Goal: Information Seeking & Learning: Learn about a topic

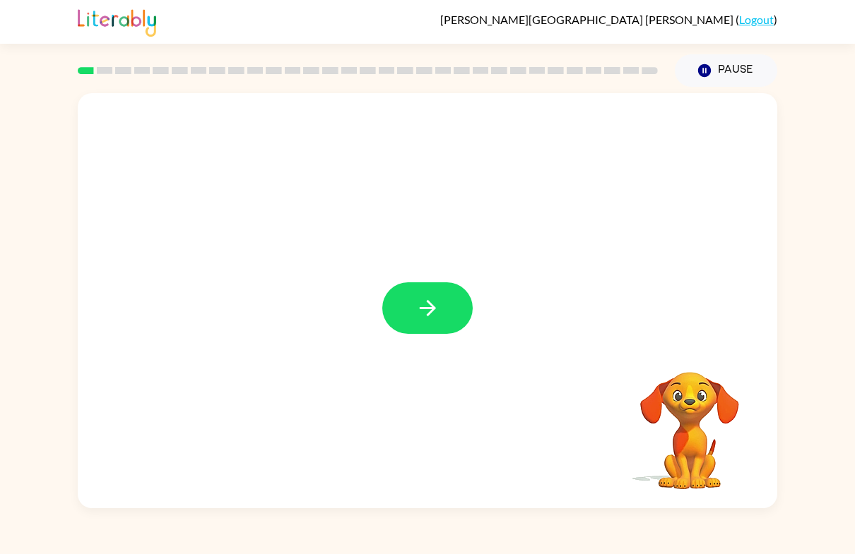
click at [417, 301] on icon "button" at bounding box center [427, 308] width 25 height 25
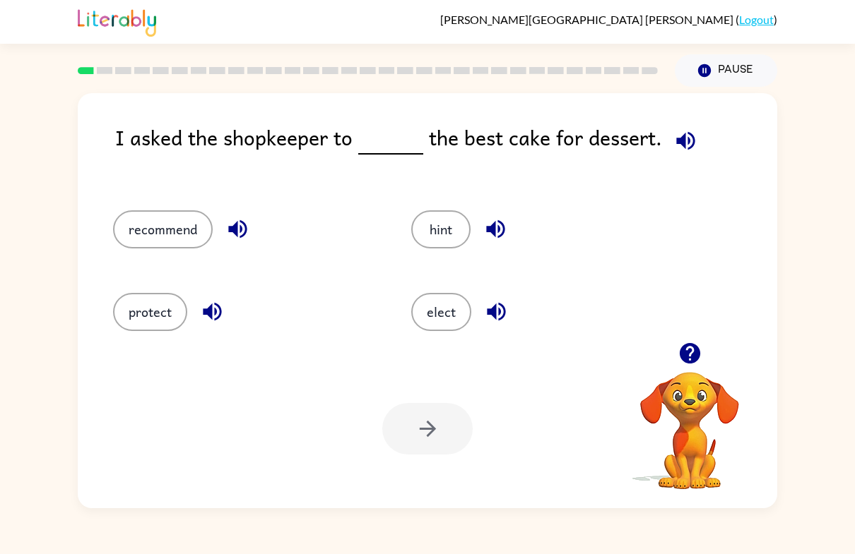
click at [685, 133] on icon "button" at bounding box center [685, 141] width 25 height 25
click at [692, 152] on icon "button" at bounding box center [685, 141] width 25 height 25
click at [680, 138] on icon "button" at bounding box center [685, 140] width 18 height 18
click at [695, 132] on button "button" at bounding box center [685, 141] width 36 height 36
click at [667, 129] on button "button" at bounding box center [685, 141] width 36 height 36
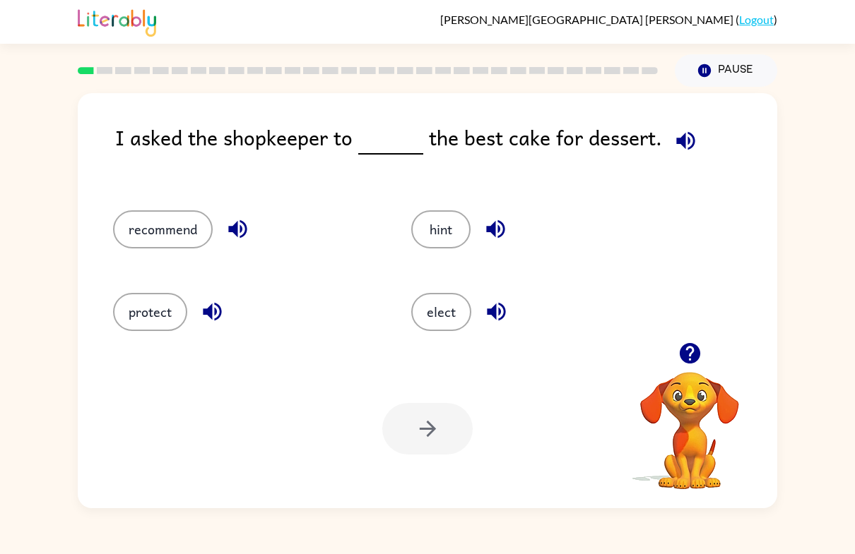
click at [685, 136] on icon "button" at bounding box center [685, 140] width 18 height 18
click at [690, 147] on icon "button" at bounding box center [685, 141] width 25 height 25
click at [146, 301] on button "protect" at bounding box center [150, 312] width 74 height 38
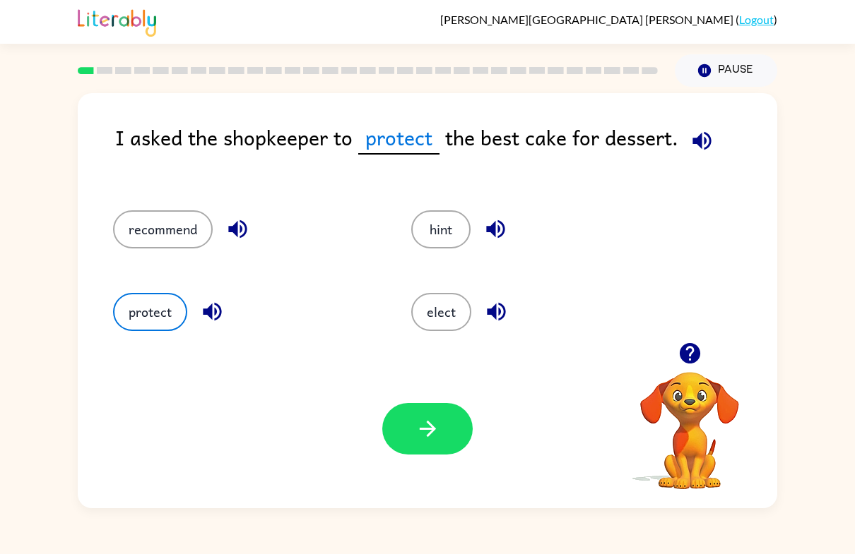
click at [401, 415] on button "button" at bounding box center [427, 429] width 90 height 52
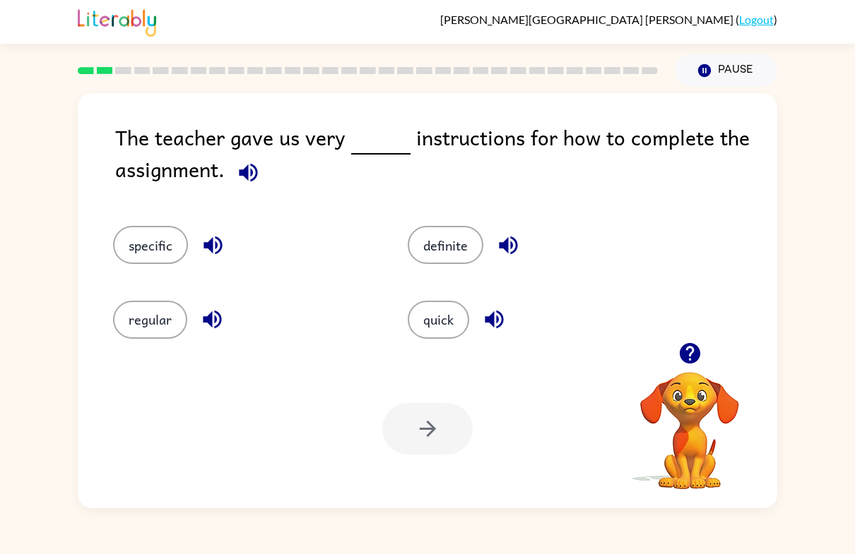
click at [146, 254] on button "specific" at bounding box center [150, 245] width 75 height 38
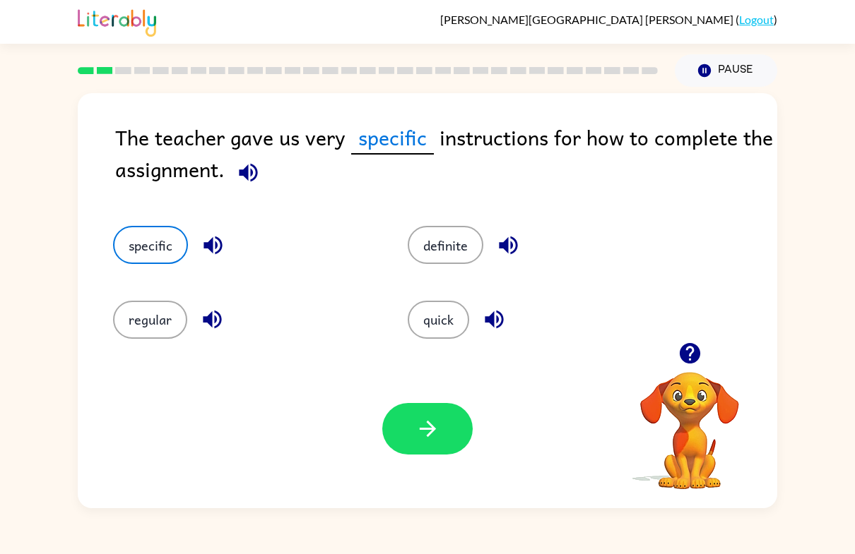
click at [421, 432] on icon "button" at bounding box center [427, 429] width 25 height 25
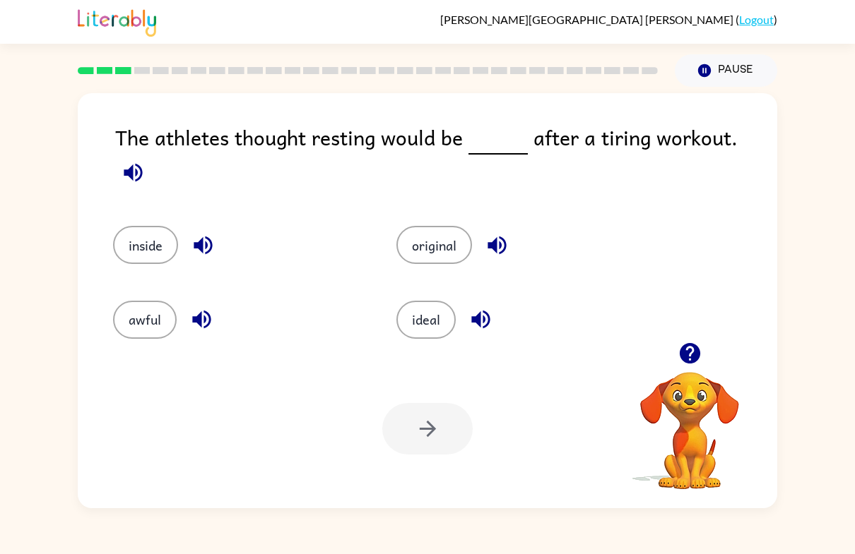
click at [700, 367] on button "button" at bounding box center [690, 354] width 36 height 36
click at [701, 365] on icon "button" at bounding box center [689, 353] width 25 height 25
click at [694, 338] on button "button" at bounding box center [690, 354] width 36 height 36
click at [699, 379] on video "Your browser must support playing .mp4 files to use Literably. Please try using…" at bounding box center [689, 420] width 141 height 141
click at [690, 347] on icon "button" at bounding box center [689, 353] width 20 height 20
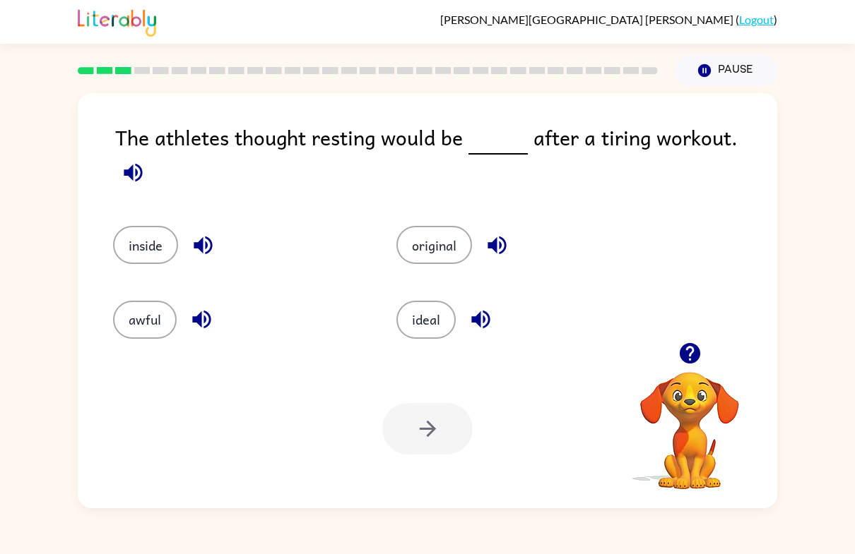
click at [138, 232] on button "inside" at bounding box center [145, 245] width 65 height 38
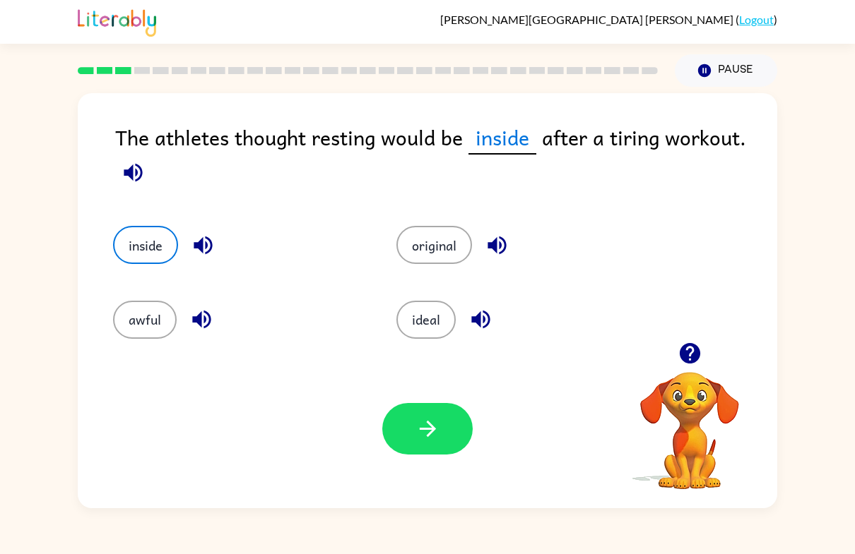
click at [414, 314] on button "ideal" at bounding box center [425, 320] width 59 height 38
click at [407, 433] on button "button" at bounding box center [427, 429] width 90 height 52
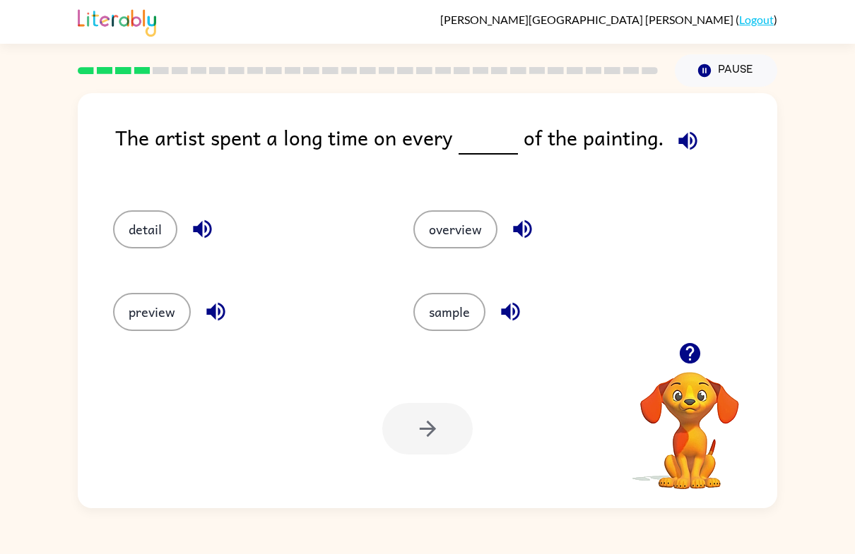
click at [141, 219] on button "detail" at bounding box center [145, 229] width 64 height 38
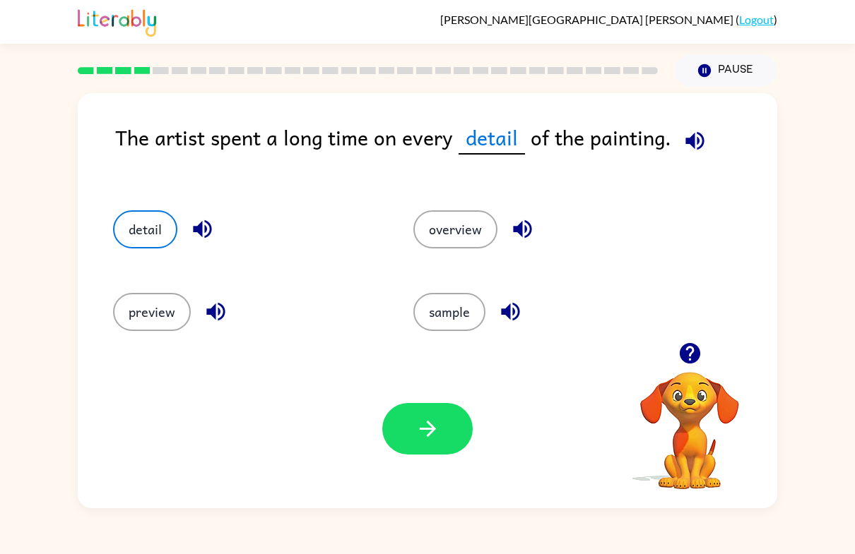
click at [466, 434] on button "button" at bounding box center [427, 429] width 90 height 52
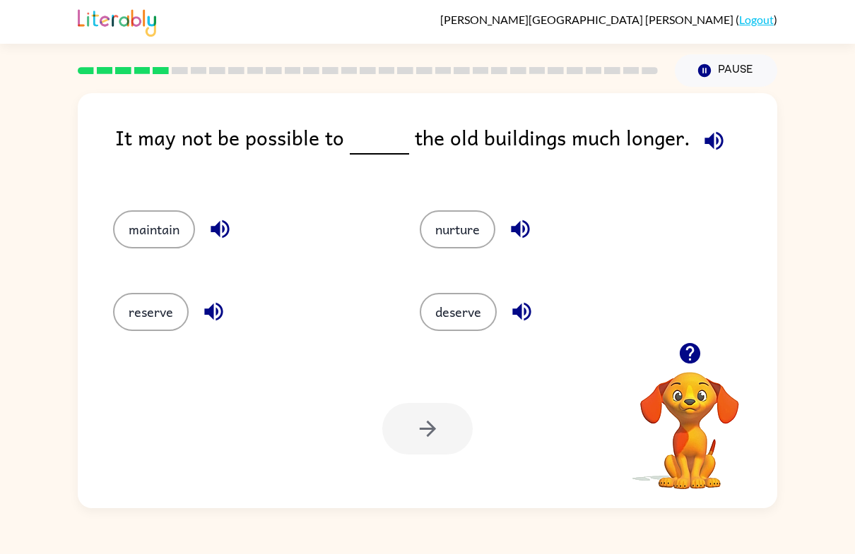
click at [132, 319] on button "reserve" at bounding box center [151, 312] width 76 height 38
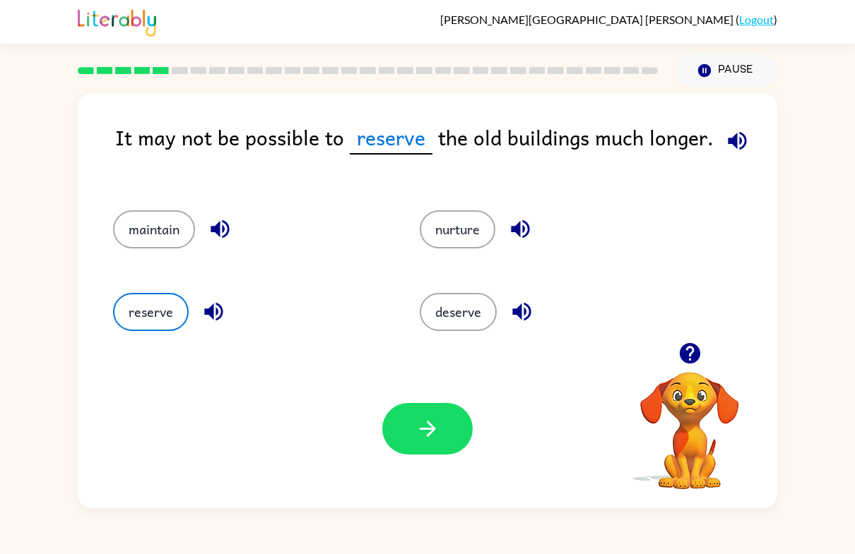
click at [408, 444] on button "button" at bounding box center [427, 429] width 90 height 52
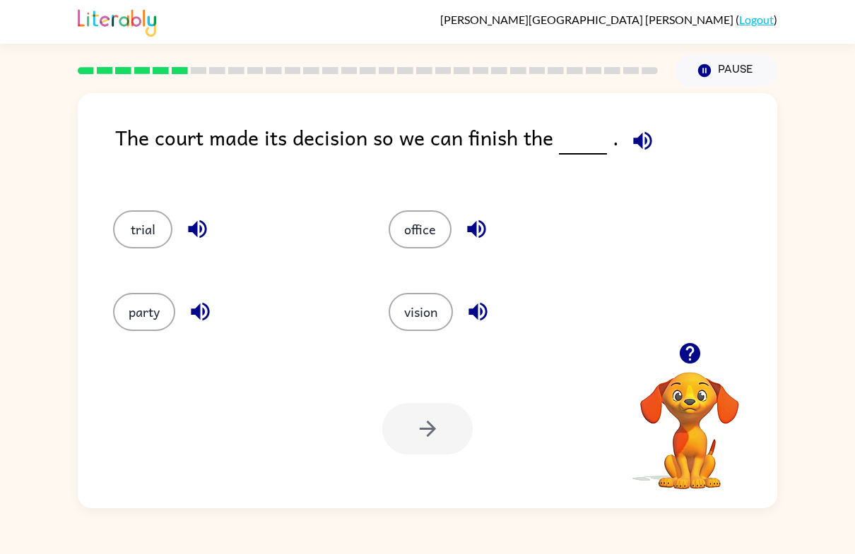
click at [694, 344] on icon "button" at bounding box center [689, 353] width 25 height 25
click at [708, 345] on div at bounding box center [689, 354] width 141 height 36
click at [653, 136] on button "button" at bounding box center [642, 141] width 36 height 36
click at [645, 145] on icon "button" at bounding box center [642, 140] width 18 height 18
click at [645, 143] on icon "button" at bounding box center [642, 140] width 18 height 18
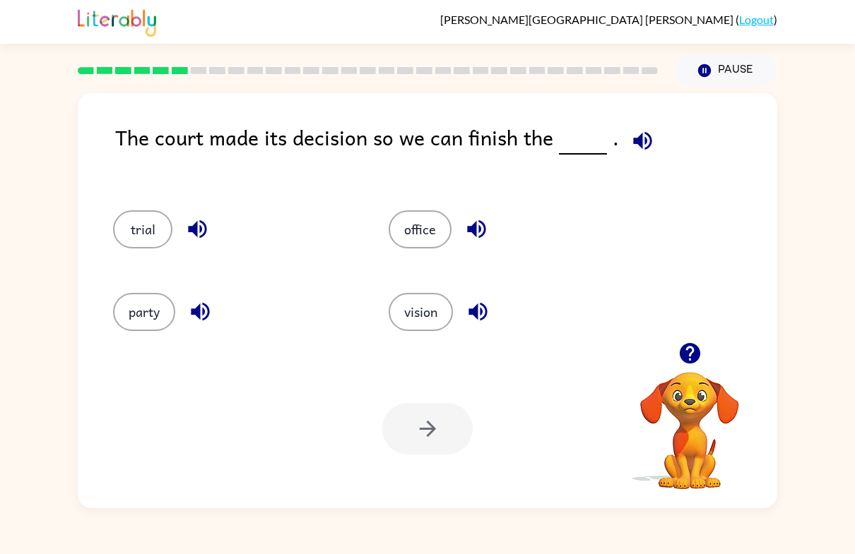
click at [149, 239] on button "trial" at bounding box center [142, 229] width 59 height 38
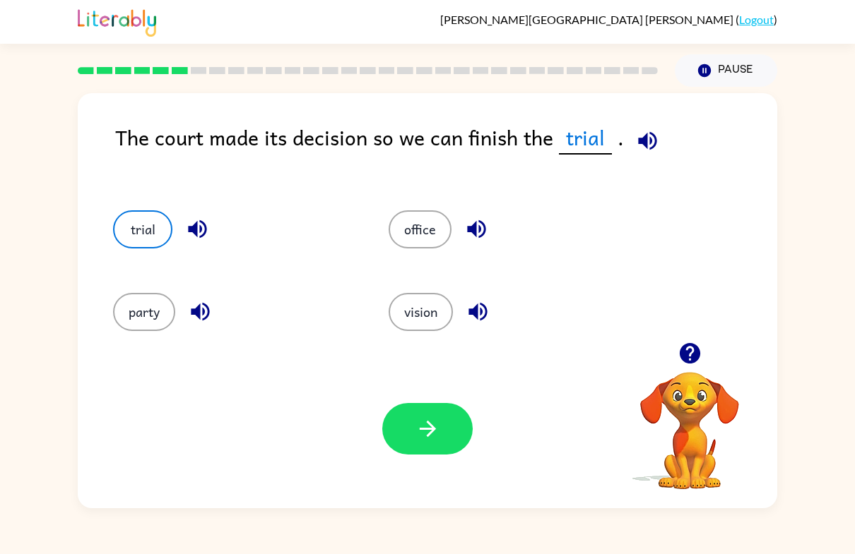
click at [424, 436] on icon "button" at bounding box center [427, 429] width 25 height 25
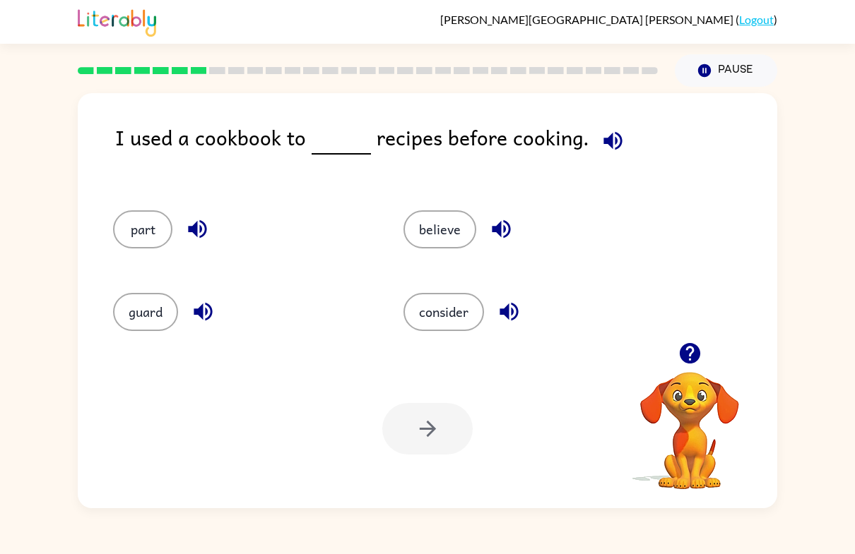
click at [600, 147] on icon "button" at bounding box center [612, 141] width 25 height 25
click at [616, 146] on icon "button" at bounding box center [612, 141] width 25 height 25
click at [617, 130] on icon "button" at bounding box center [612, 141] width 25 height 25
click at [622, 138] on button "button" at bounding box center [613, 141] width 36 height 36
click at [139, 315] on button "guard" at bounding box center [145, 312] width 65 height 38
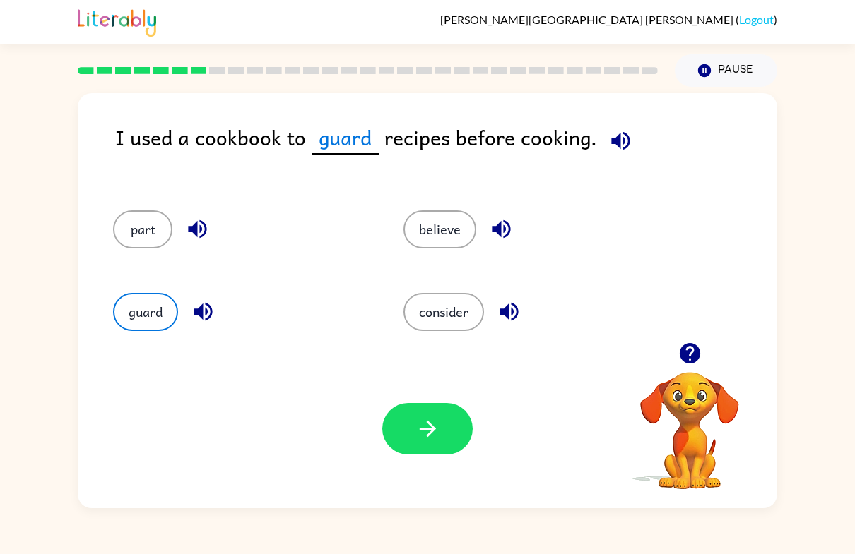
click at [391, 428] on button "button" at bounding box center [427, 429] width 90 height 52
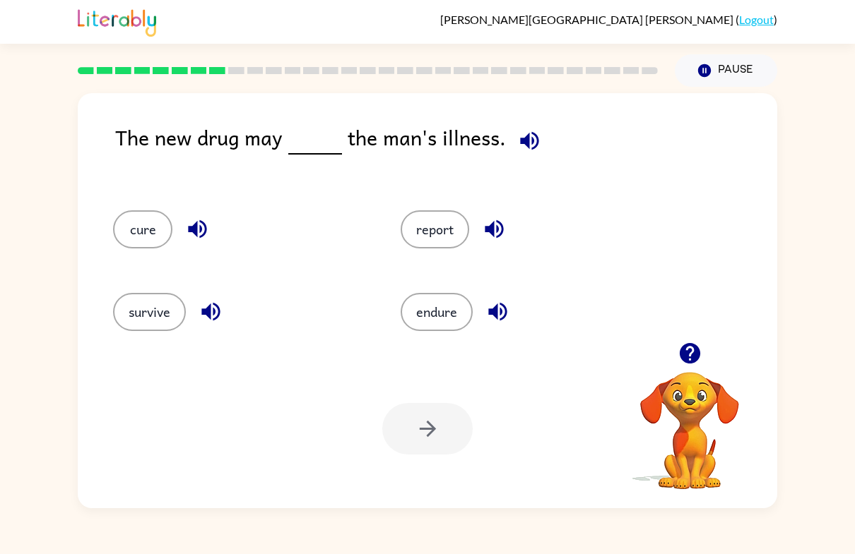
click at [535, 138] on icon "button" at bounding box center [529, 141] width 25 height 25
click at [538, 107] on div "The new drug may the man's illness. cure report survive endure Your browser mus…" at bounding box center [427, 300] width 699 height 415
click at [524, 150] on icon "button" at bounding box center [529, 141] width 25 height 25
click at [498, 300] on icon "button" at bounding box center [497, 311] width 25 height 25
click at [526, 150] on icon "button" at bounding box center [529, 141] width 25 height 25
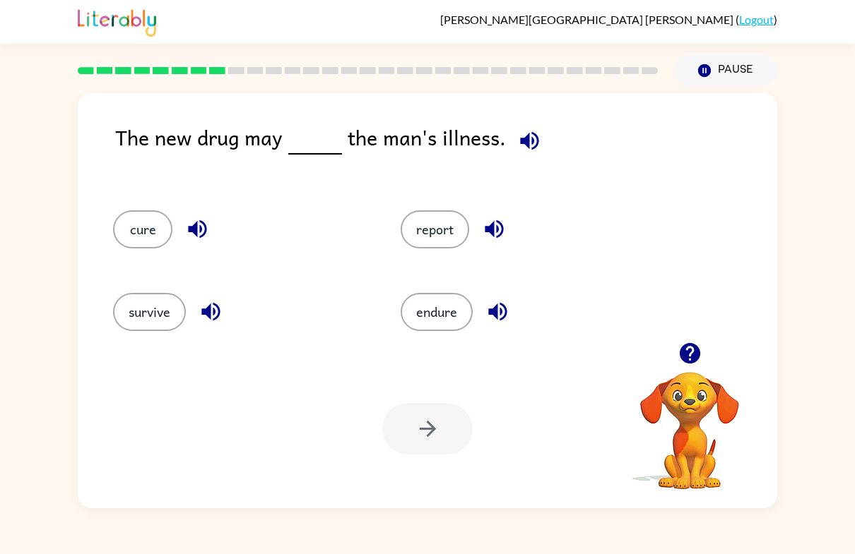
click at [528, 139] on icon "button" at bounding box center [529, 140] width 18 height 18
click at [211, 231] on button "button" at bounding box center [197, 229] width 36 height 36
click at [535, 140] on icon "button" at bounding box center [529, 141] width 25 height 25
click at [536, 141] on icon "button" at bounding box center [529, 141] width 25 height 25
click at [533, 145] on icon "button" at bounding box center [529, 140] width 18 height 18
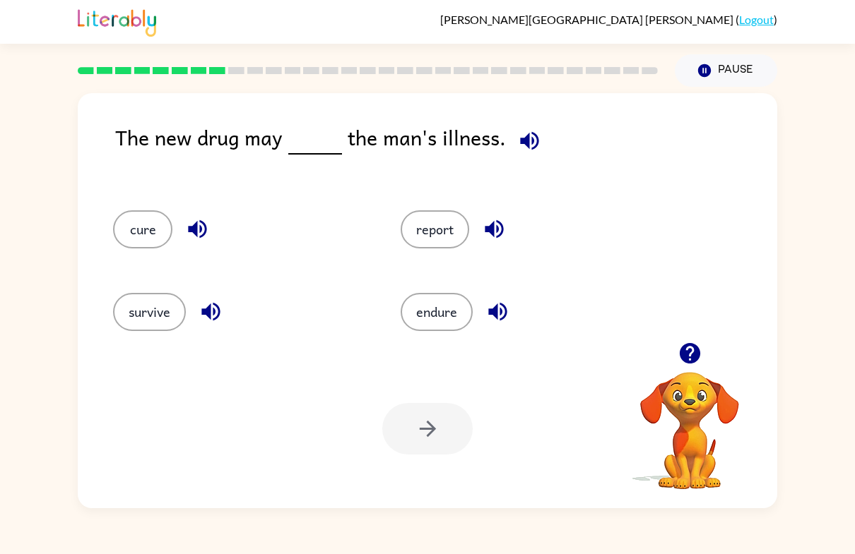
click at [204, 233] on icon "button" at bounding box center [197, 229] width 25 height 25
click at [531, 153] on icon "button" at bounding box center [529, 141] width 25 height 25
click at [540, 141] on button "button" at bounding box center [529, 141] width 36 height 36
click at [216, 319] on icon "button" at bounding box center [210, 312] width 18 height 18
click at [517, 141] on icon "button" at bounding box center [529, 141] width 25 height 25
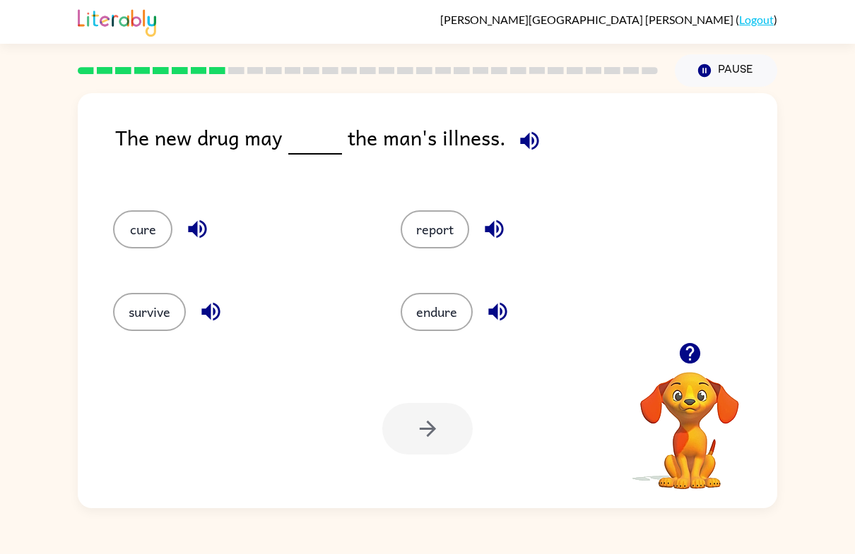
click at [535, 136] on icon "button" at bounding box center [529, 141] width 25 height 25
click at [466, 322] on button "endure" at bounding box center [436, 312] width 72 height 38
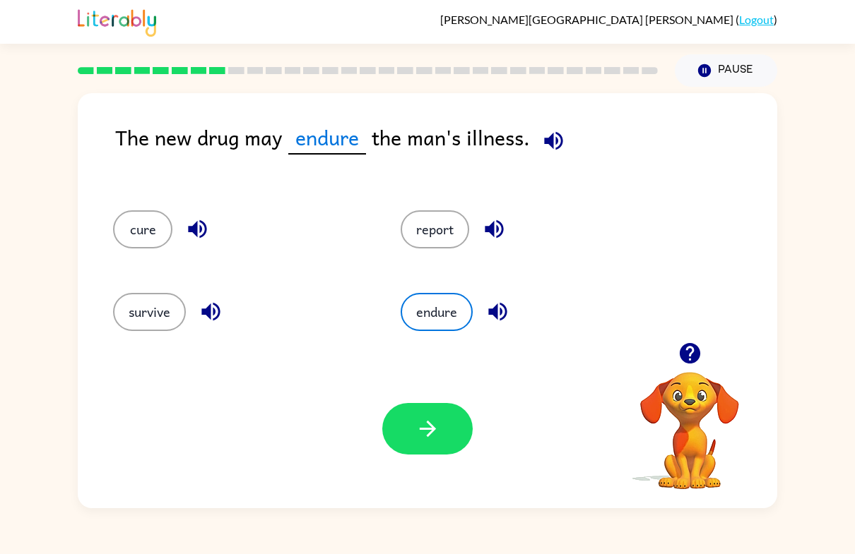
click at [506, 298] on button "button" at bounding box center [498, 312] width 36 height 36
click at [564, 141] on icon "button" at bounding box center [553, 141] width 25 height 25
click at [427, 424] on icon "button" at bounding box center [427, 429] width 25 height 25
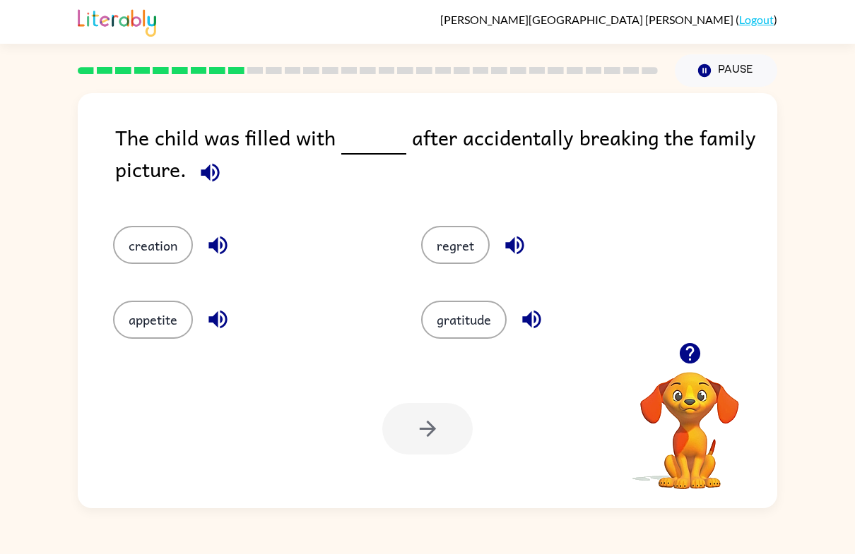
click at [439, 235] on button "regret" at bounding box center [455, 245] width 69 height 38
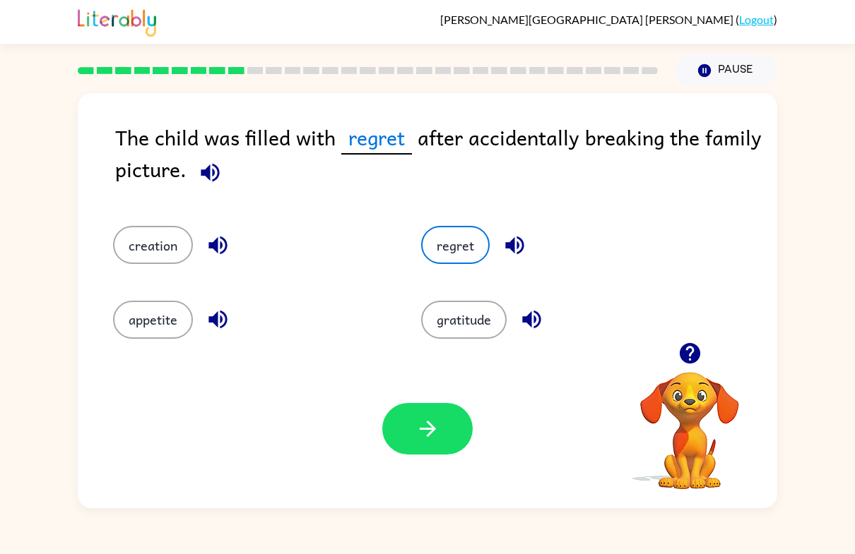
click at [414, 420] on button "button" at bounding box center [427, 429] width 90 height 52
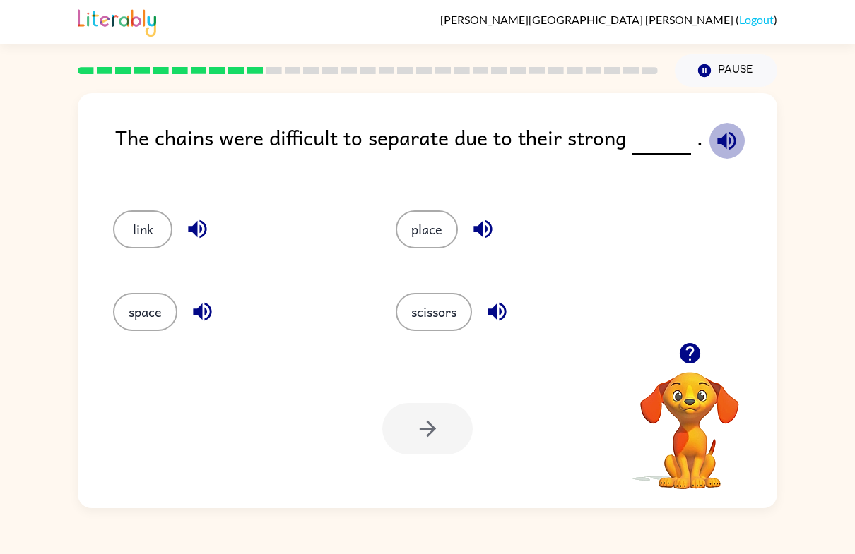
click at [727, 137] on icon "button" at bounding box center [726, 141] width 25 height 25
click at [495, 215] on div "place" at bounding box center [521, 229] width 250 height 38
click at [490, 232] on icon "button" at bounding box center [482, 229] width 25 height 25
click at [696, 130] on div "The chains were difficult to separate due to their strong ." at bounding box center [446, 151] width 662 height 61
click at [738, 145] on button "button" at bounding box center [726, 141] width 36 height 36
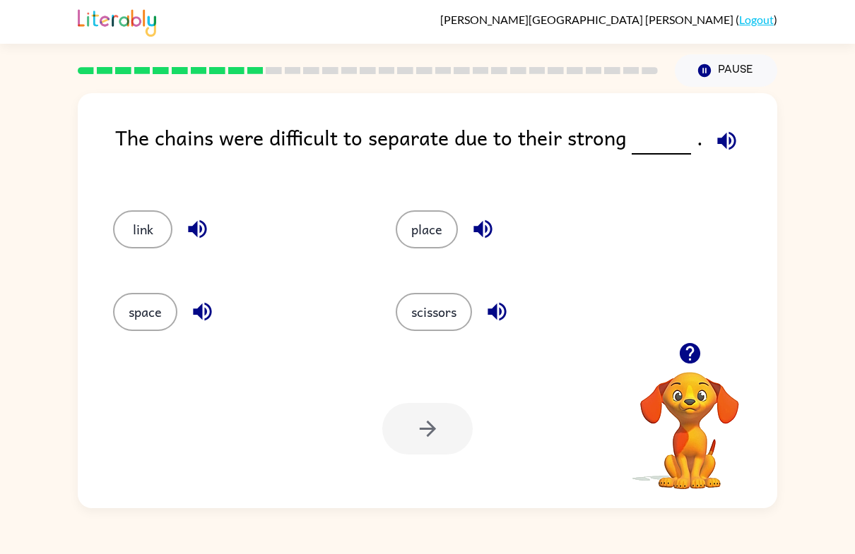
click at [725, 145] on icon "button" at bounding box center [726, 141] width 25 height 25
click at [170, 315] on button "space" at bounding box center [145, 312] width 64 height 38
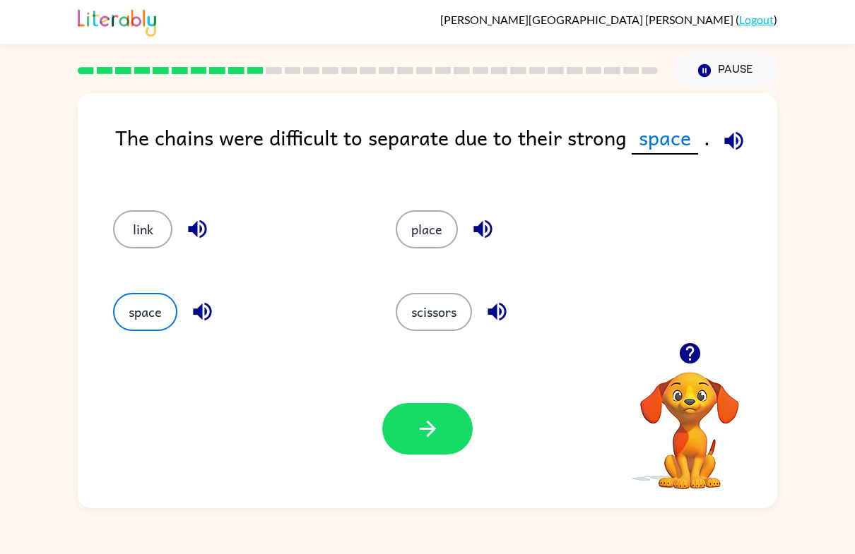
click at [410, 439] on button "button" at bounding box center [427, 429] width 90 height 52
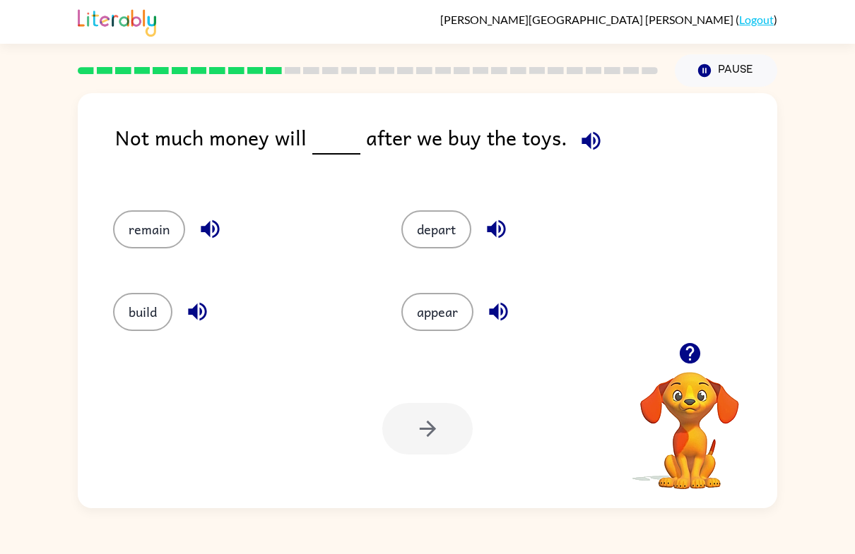
click at [437, 311] on button "appear" at bounding box center [437, 312] width 72 height 38
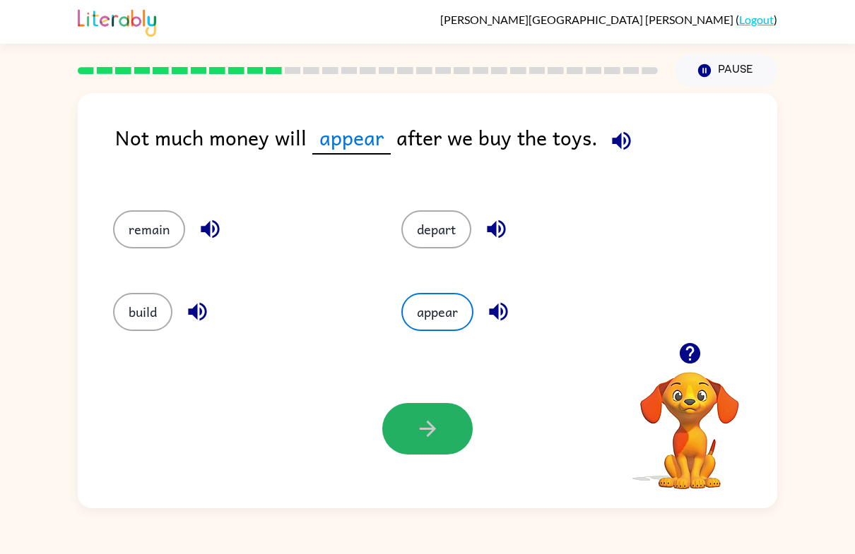
click at [393, 432] on button "button" at bounding box center [427, 429] width 90 height 52
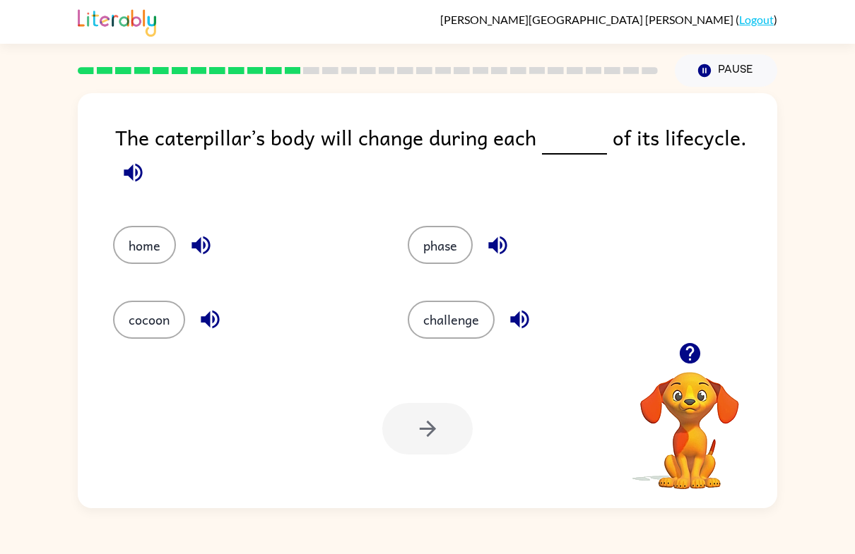
click at [161, 322] on button "cocoon" at bounding box center [149, 320] width 72 height 38
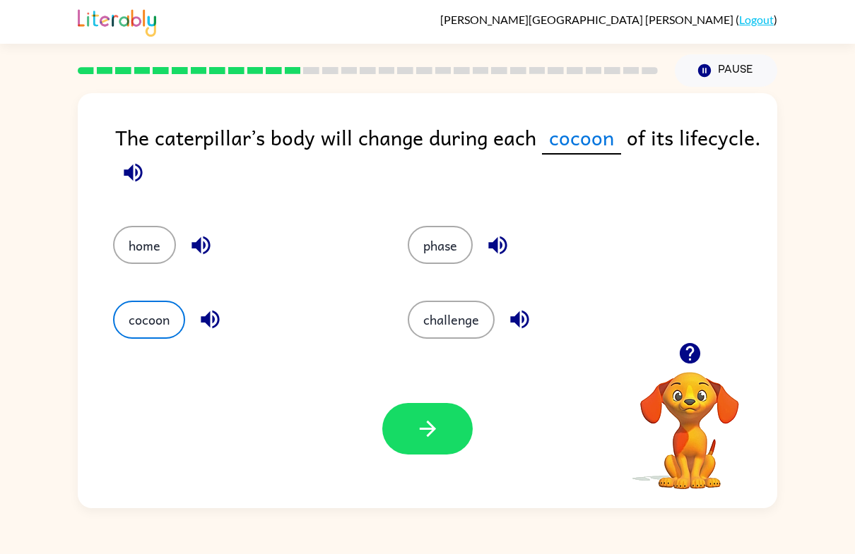
click at [428, 444] on button "button" at bounding box center [427, 429] width 90 height 52
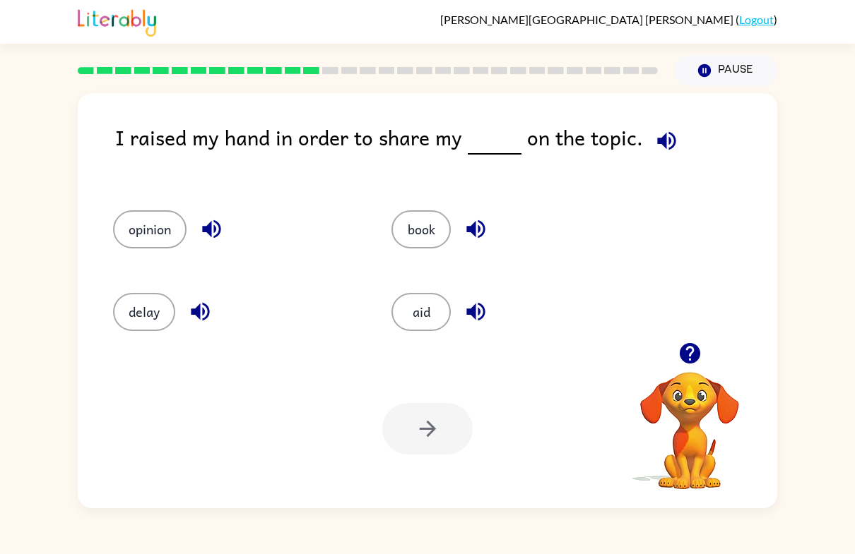
click at [415, 234] on button "book" at bounding box center [420, 229] width 59 height 38
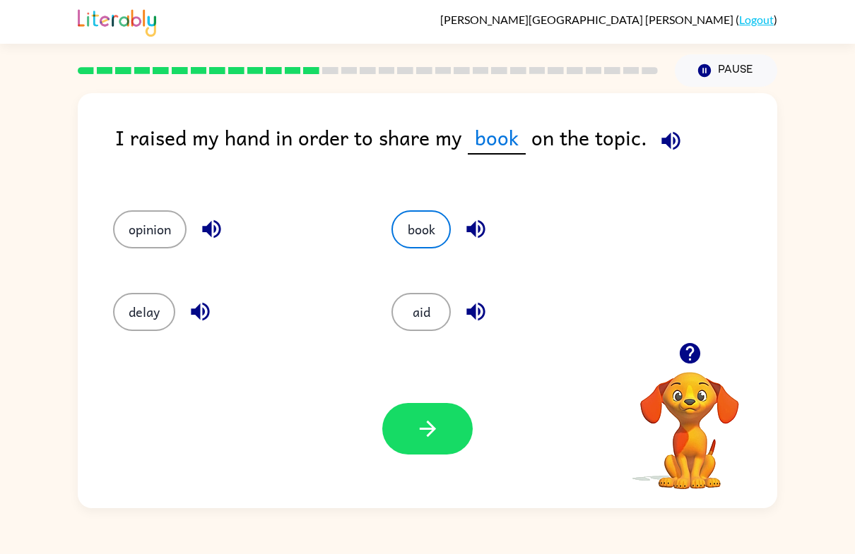
click at [388, 439] on button "button" at bounding box center [427, 429] width 90 height 52
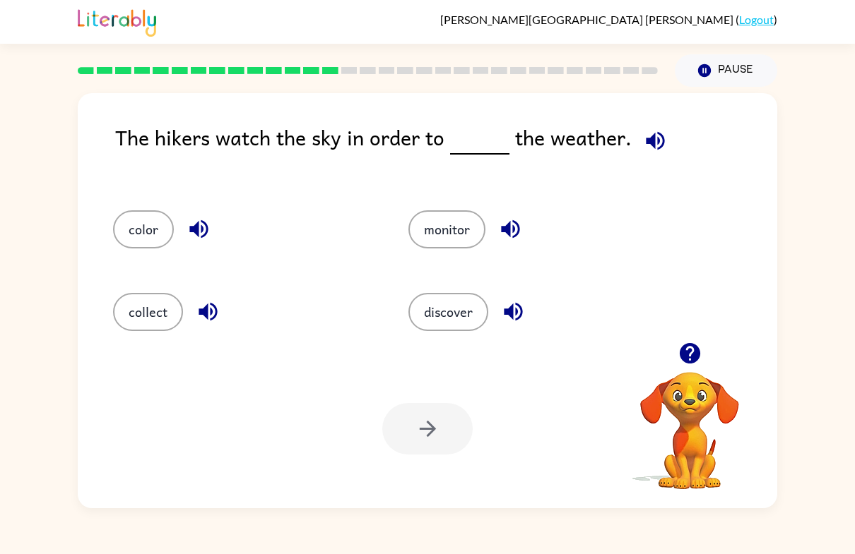
click at [474, 278] on div "discover" at bounding box center [528, 307] width 295 height 83
click at [451, 217] on button "monitor" at bounding box center [446, 229] width 77 height 38
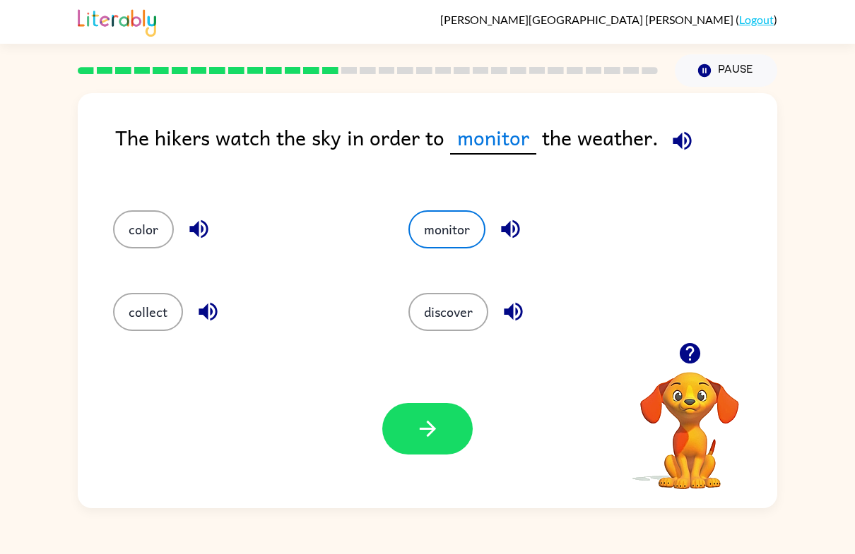
click at [357, 282] on div "collect" at bounding box center [233, 307] width 295 height 83
click at [427, 435] on icon "button" at bounding box center [427, 429] width 25 height 25
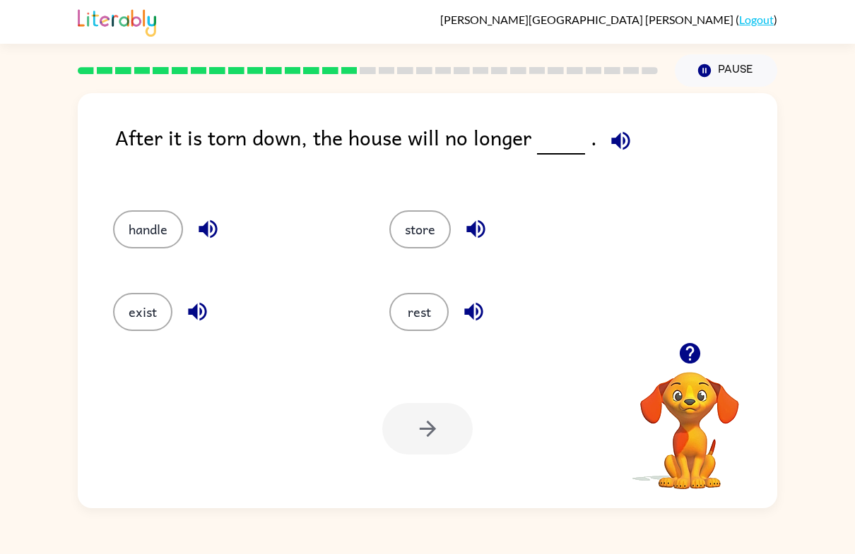
click at [134, 318] on button "exist" at bounding box center [142, 312] width 59 height 38
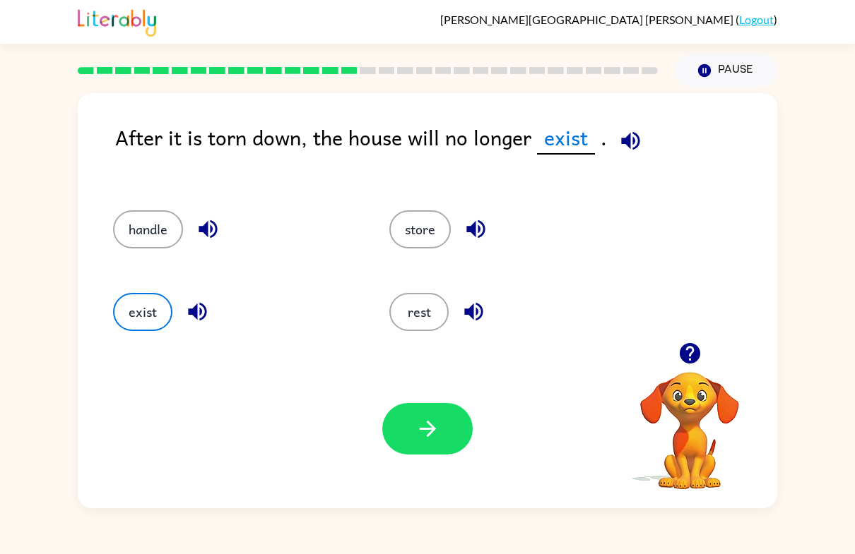
click at [434, 441] on icon "button" at bounding box center [427, 429] width 25 height 25
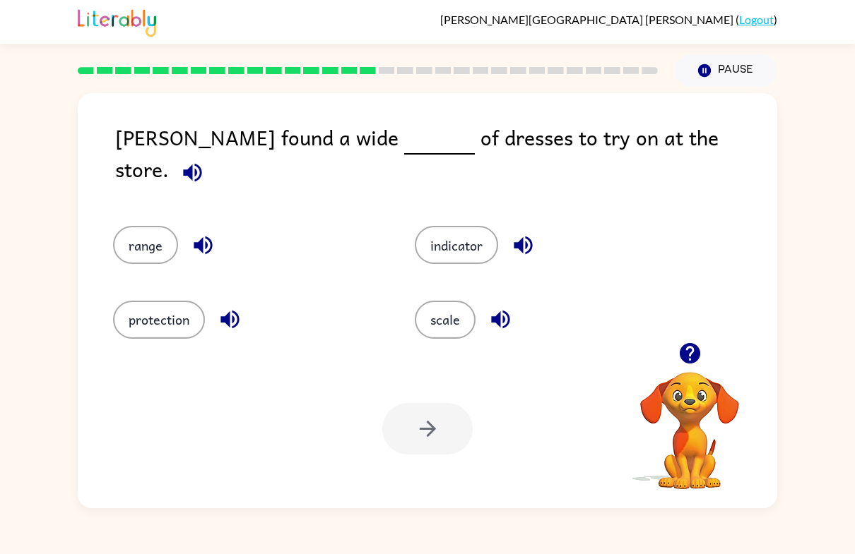
click at [699, 350] on icon "button" at bounding box center [689, 353] width 25 height 25
click at [140, 230] on button "range" at bounding box center [145, 245] width 65 height 38
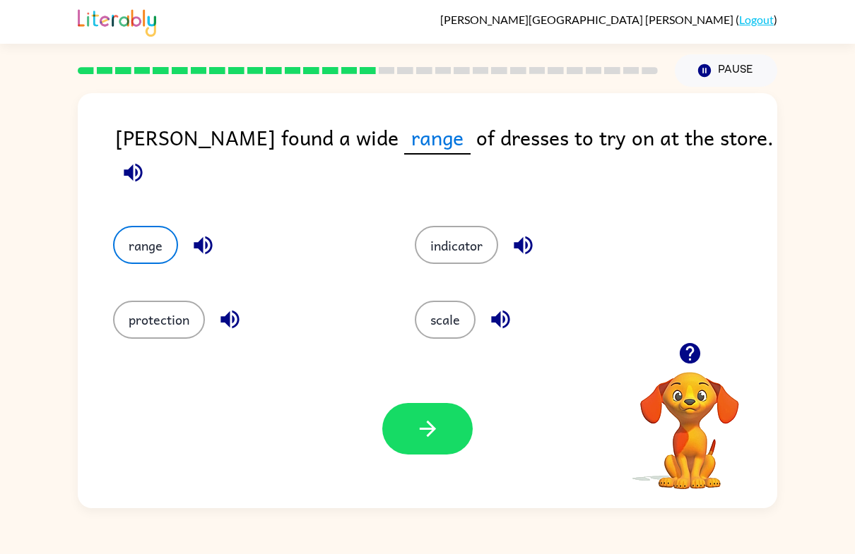
click at [412, 432] on button "button" at bounding box center [427, 429] width 90 height 52
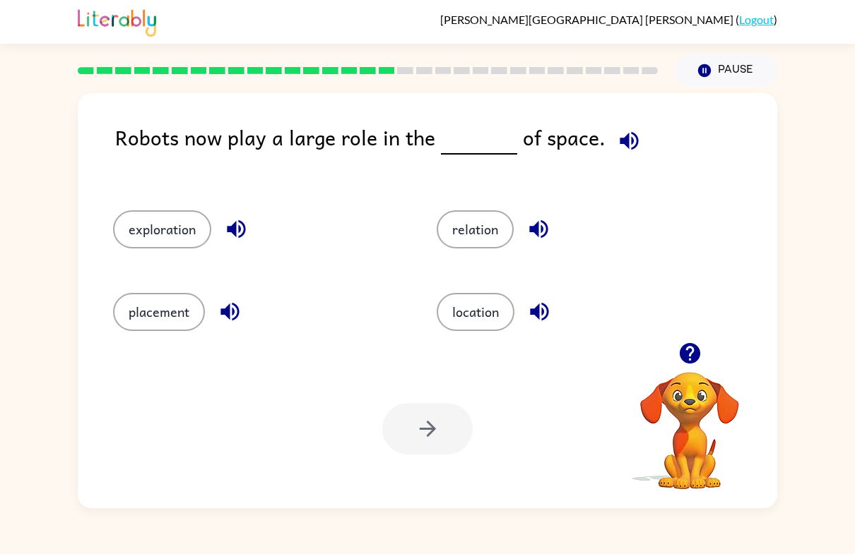
click at [200, 231] on button "exploration" at bounding box center [162, 229] width 98 height 38
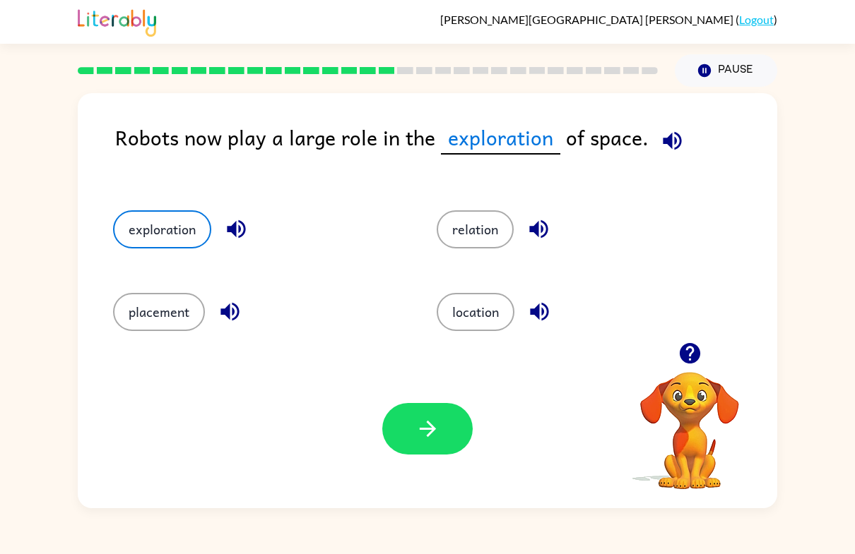
click at [426, 424] on icon "button" at bounding box center [427, 429] width 25 height 25
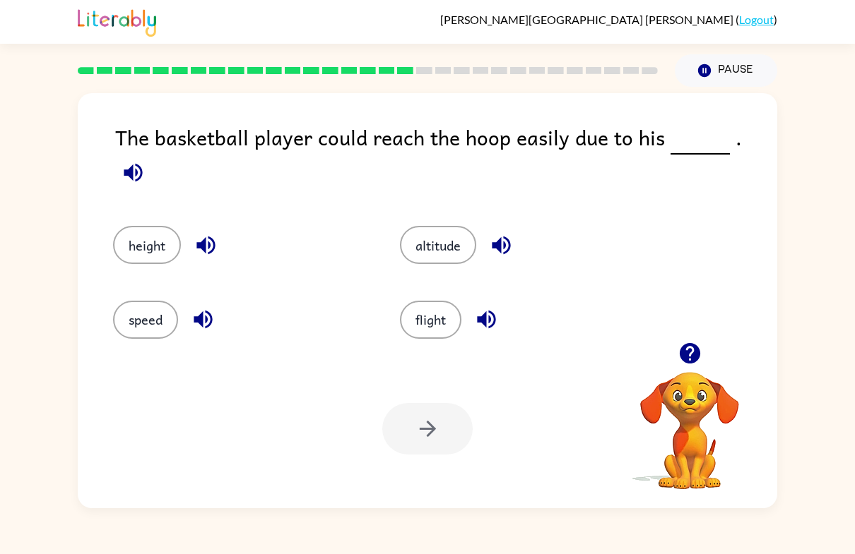
click at [151, 234] on button "height" at bounding box center [147, 245] width 68 height 38
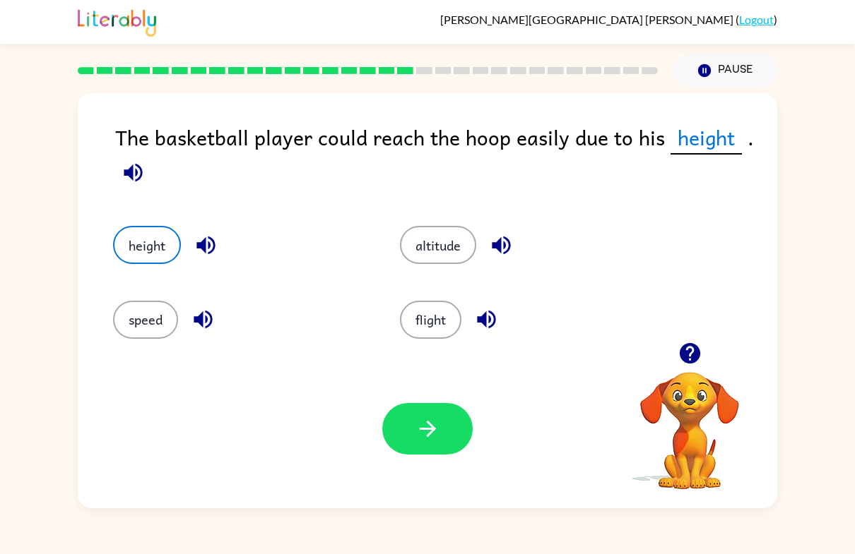
click at [433, 434] on icon "button" at bounding box center [427, 429] width 25 height 25
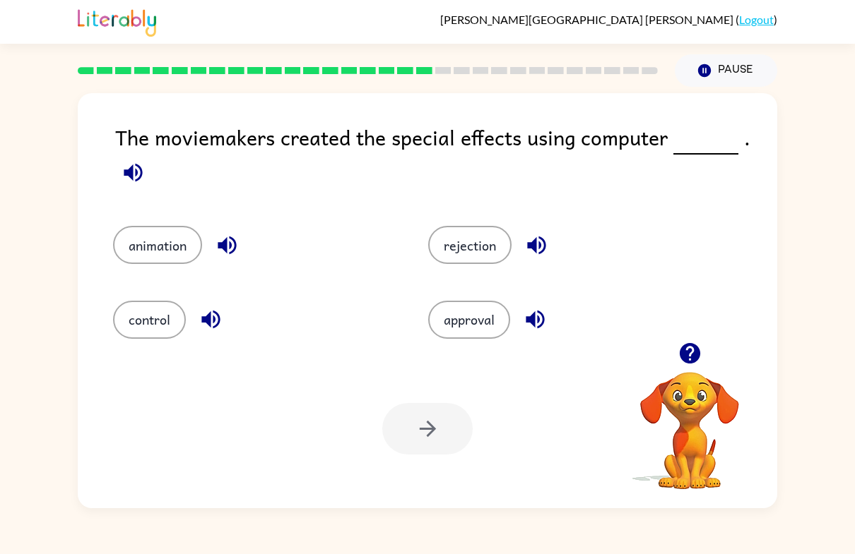
click at [158, 236] on button "animation" at bounding box center [157, 245] width 89 height 38
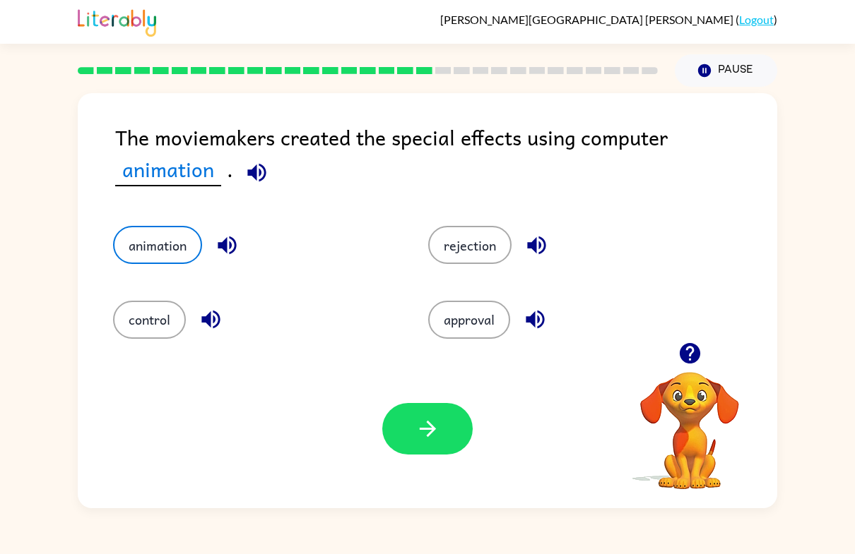
click at [440, 427] on button "button" at bounding box center [427, 429] width 90 height 52
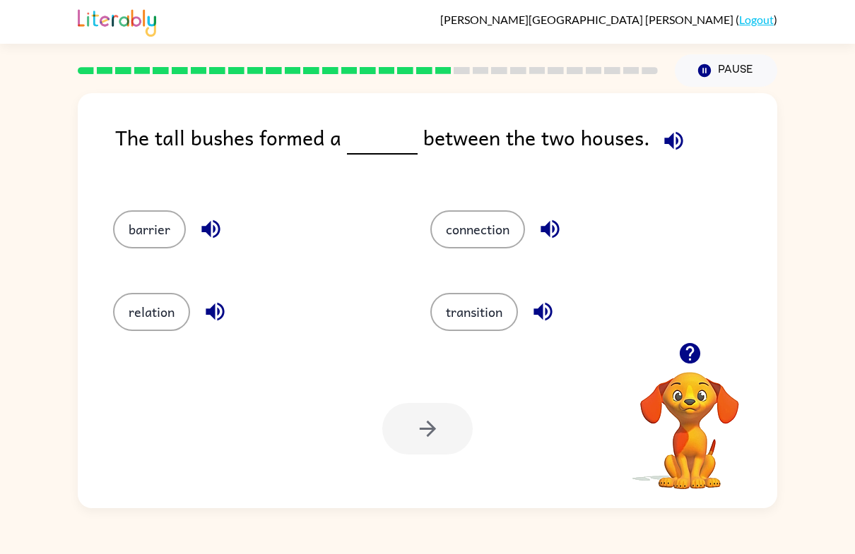
click at [485, 239] on button "connection" at bounding box center [477, 229] width 95 height 38
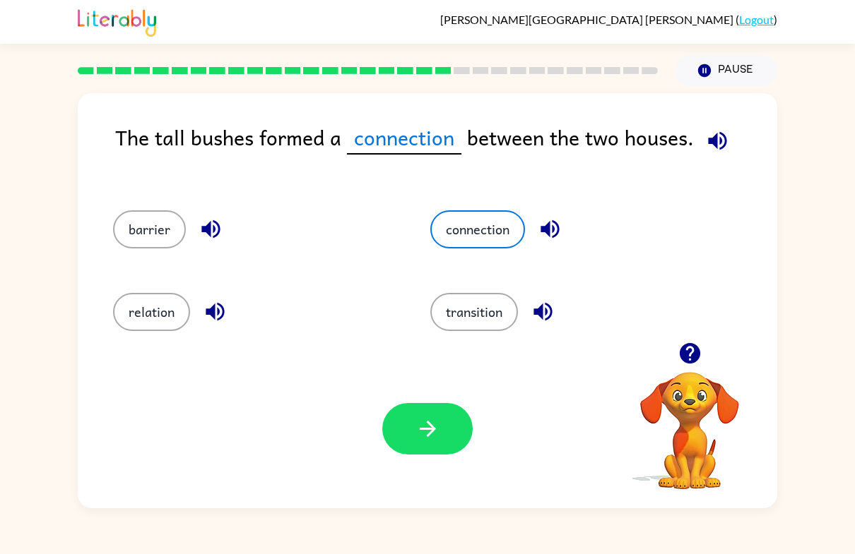
click at [440, 428] on button "button" at bounding box center [427, 429] width 90 height 52
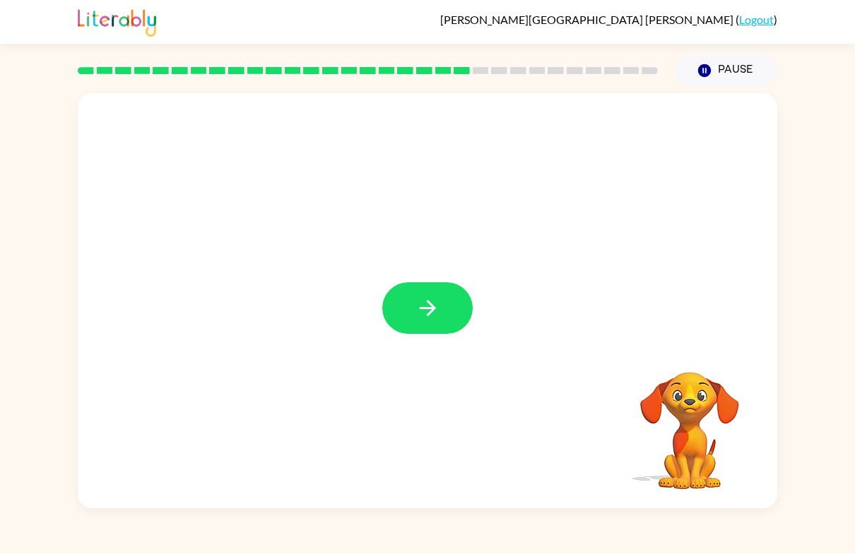
click at [413, 283] on button "button" at bounding box center [427, 309] width 90 height 52
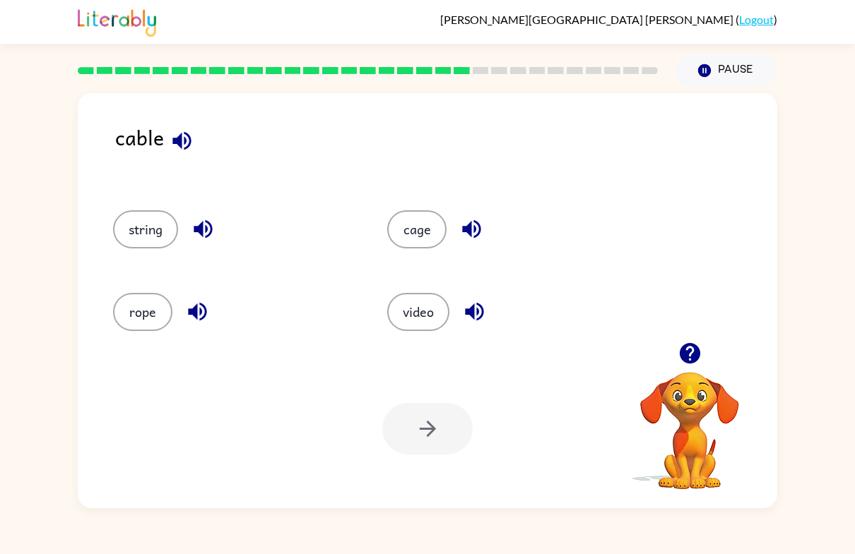
click at [195, 150] on button "button" at bounding box center [182, 141] width 36 height 36
click at [201, 127] on div "cable" at bounding box center [446, 151] width 662 height 61
click at [185, 140] on icon "button" at bounding box center [181, 140] width 18 height 18
click at [189, 137] on icon "button" at bounding box center [182, 141] width 25 height 25
click at [221, 233] on button "button" at bounding box center [203, 229] width 36 height 36
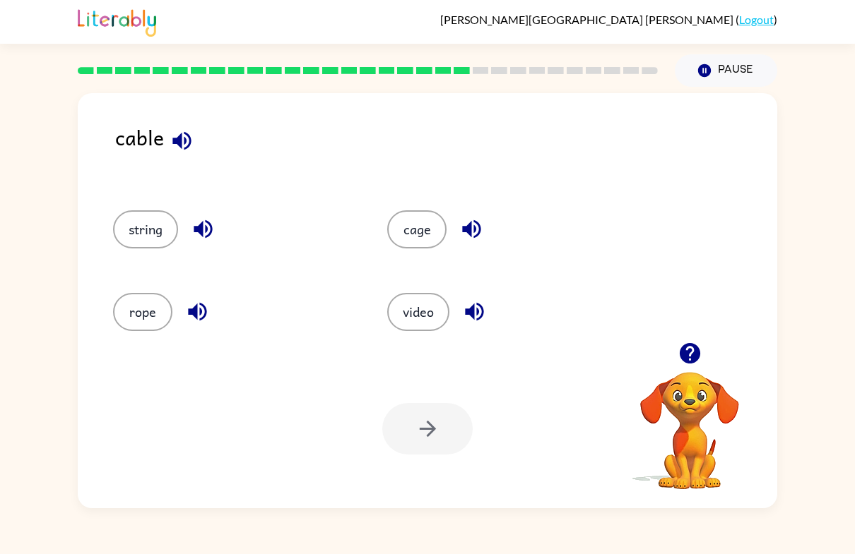
click at [188, 287] on div "rope" at bounding box center [223, 307] width 274 height 83
click at [189, 320] on icon "button" at bounding box center [197, 311] width 25 height 25
click at [198, 206] on div "string" at bounding box center [223, 225] width 274 height 83
click at [208, 225] on icon "button" at bounding box center [203, 229] width 25 height 25
click at [382, 417] on div at bounding box center [427, 429] width 90 height 52
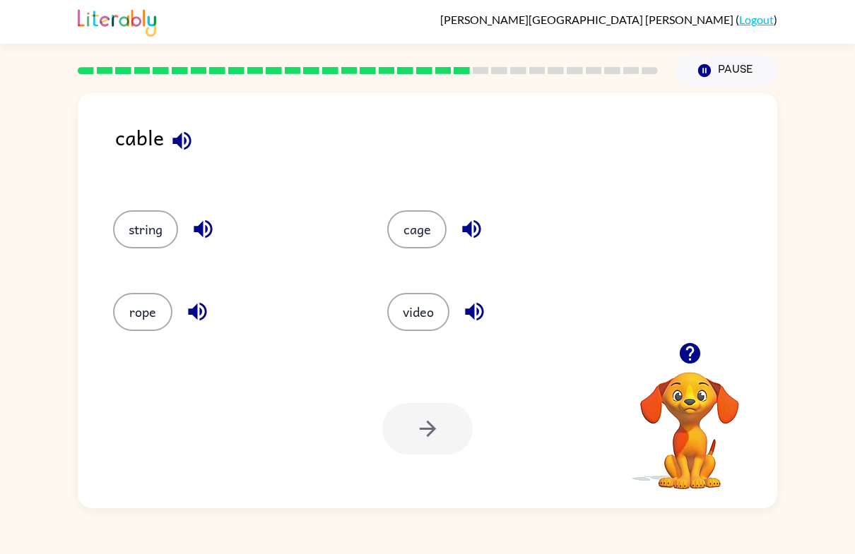
click at [426, 329] on button "video" at bounding box center [418, 312] width 62 height 38
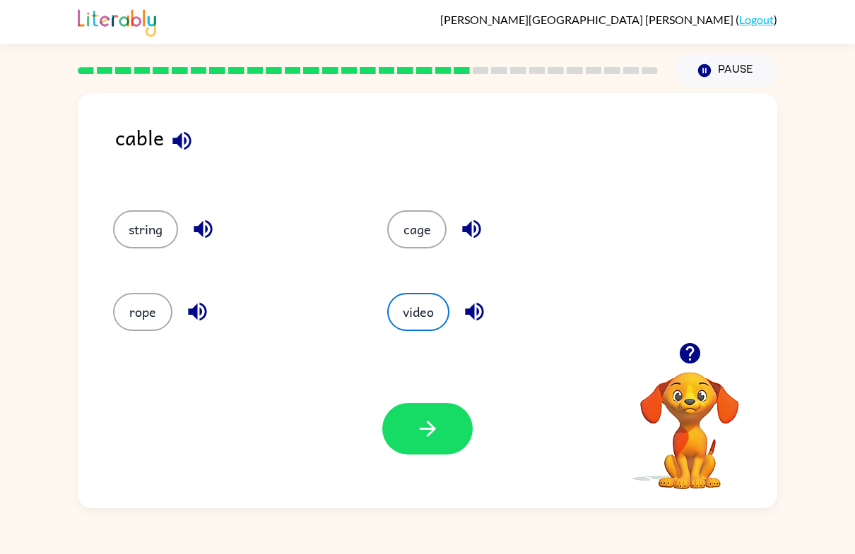
click at [427, 235] on button "cage" at bounding box center [416, 229] width 59 height 38
click at [148, 239] on button "string" at bounding box center [145, 229] width 65 height 38
click at [162, 329] on button "rope" at bounding box center [142, 312] width 59 height 38
click at [434, 422] on icon "button" at bounding box center [427, 429] width 25 height 25
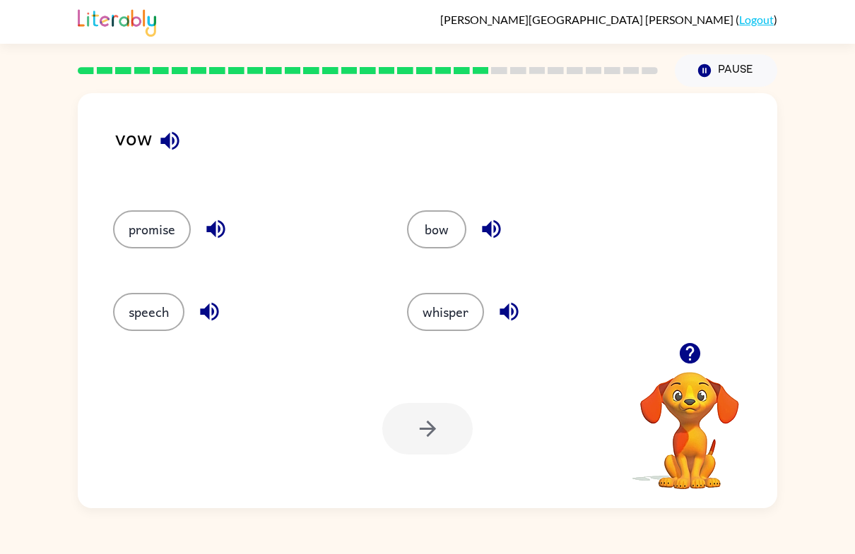
click at [442, 235] on button "bow" at bounding box center [436, 229] width 59 height 38
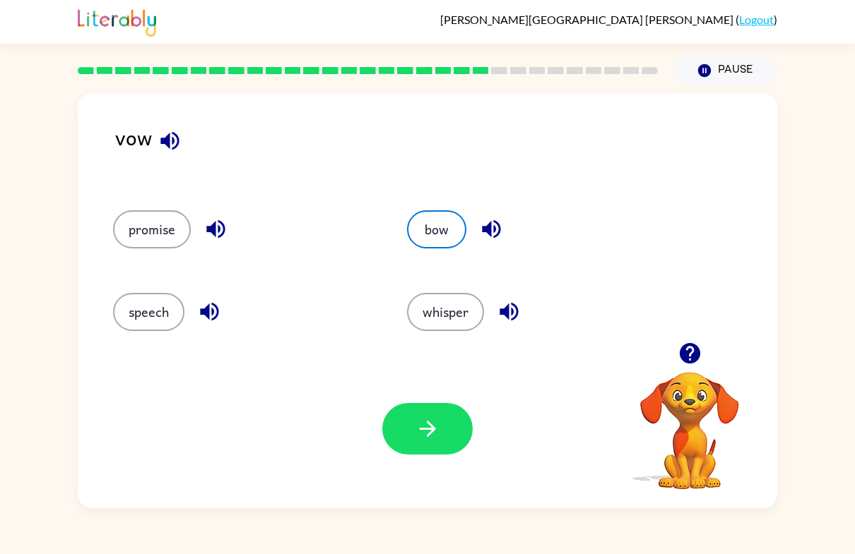
click at [450, 430] on button "button" at bounding box center [427, 429] width 90 height 52
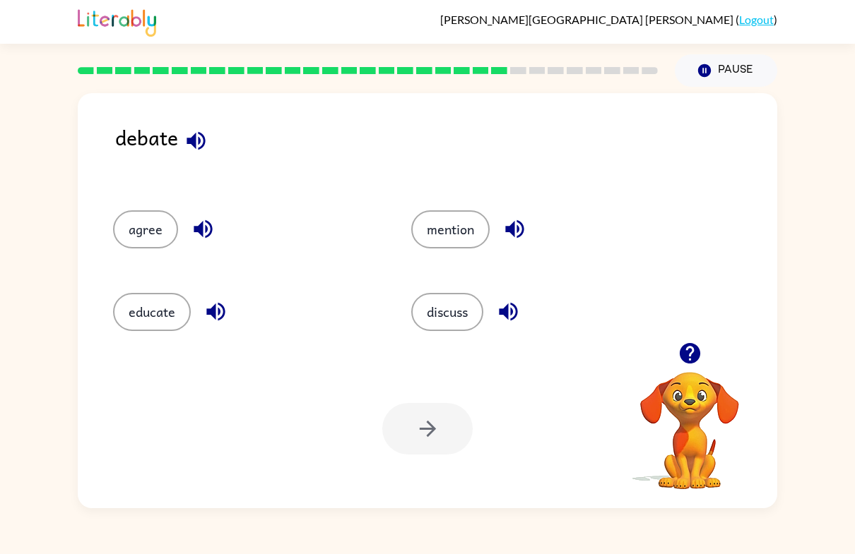
click at [206, 152] on icon "button" at bounding box center [196, 141] width 25 height 25
click at [520, 328] on button "button" at bounding box center [508, 312] width 36 height 36
click at [439, 322] on button "discuss" at bounding box center [447, 312] width 72 height 38
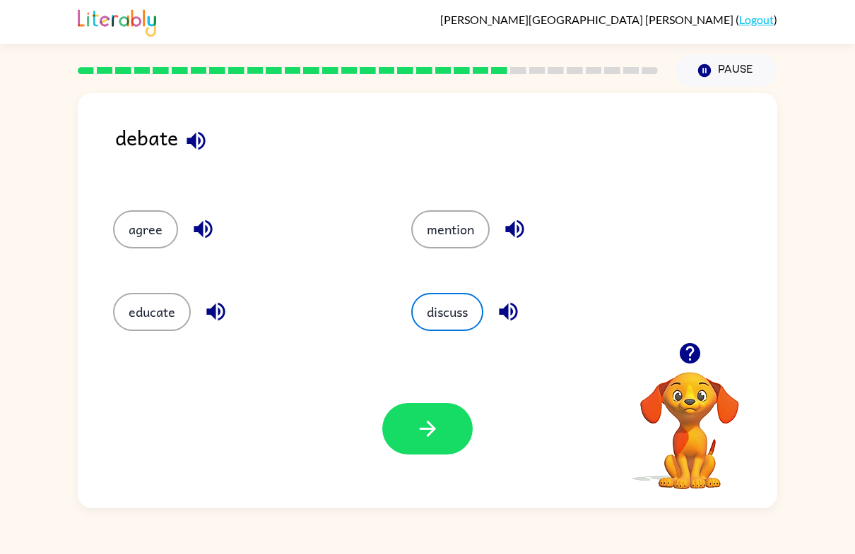
click at [441, 425] on button "button" at bounding box center [427, 429] width 90 height 52
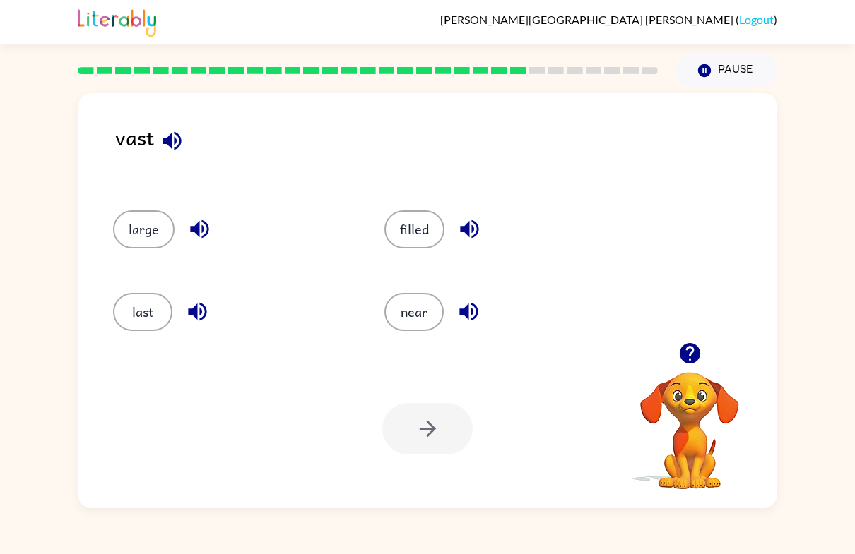
click at [162, 138] on icon "button" at bounding box center [172, 141] width 25 height 25
click at [172, 151] on icon "button" at bounding box center [172, 141] width 25 height 25
click at [193, 170] on div "vast" at bounding box center [446, 151] width 662 height 61
click at [172, 159] on button "button" at bounding box center [172, 141] width 36 height 36
click at [178, 149] on icon "button" at bounding box center [172, 141] width 25 height 25
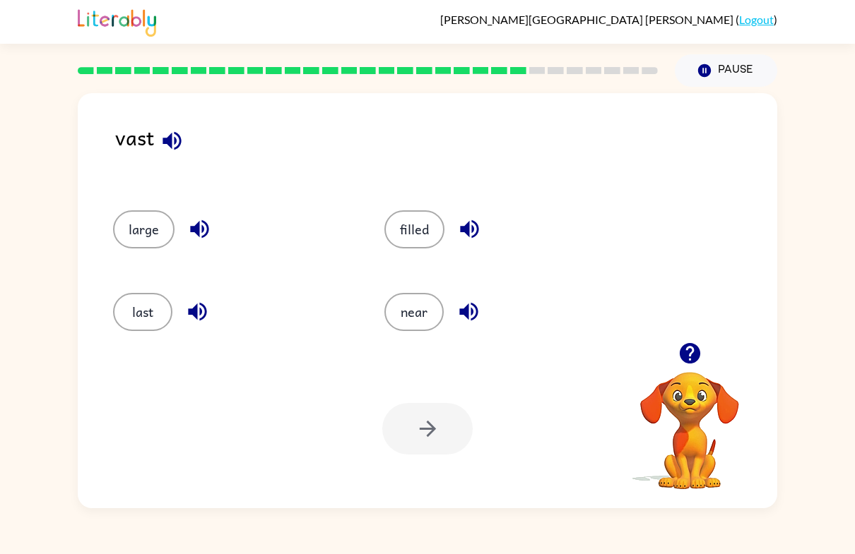
click at [172, 150] on icon "button" at bounding box center [172, 141] width 25 height 25
click at [174, 153] on icon "button" at bounding box center [172, 141] width 25 height 25
click at [169, 151] on icon "button" at bounding box center [172, 141] width 25 height 25
click at [172, 155] on button "button" at bounding box center [172, 141] width 36 height 36
click at [173, 155] on button "button" at bounding box center [172, 141] width 36 height 36
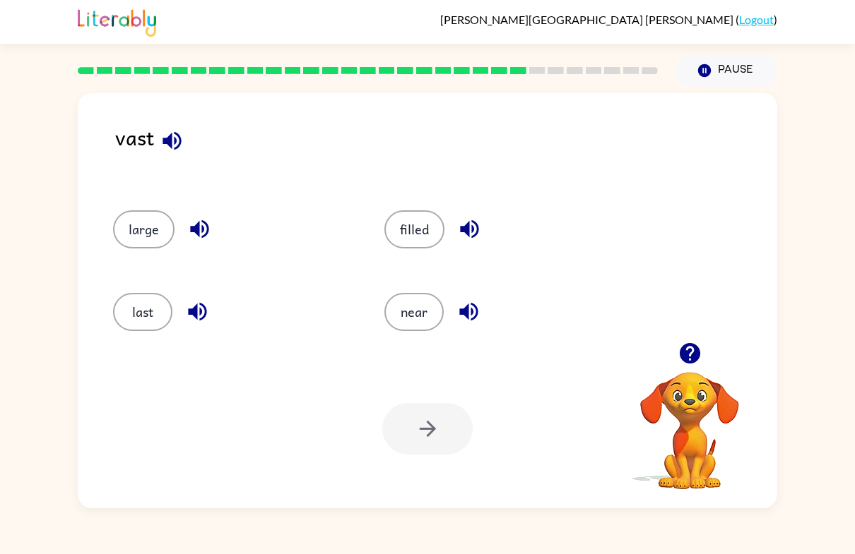
click at [172, 155] on button "button" at bounding box center [172, 141] width 36 height 36
click at [173, 153] on icon "button" at bounding box center [172, 141] width 25 height 25
click at [179, 156] on button "button" at bounding box center [172, 141] width 36 height 36
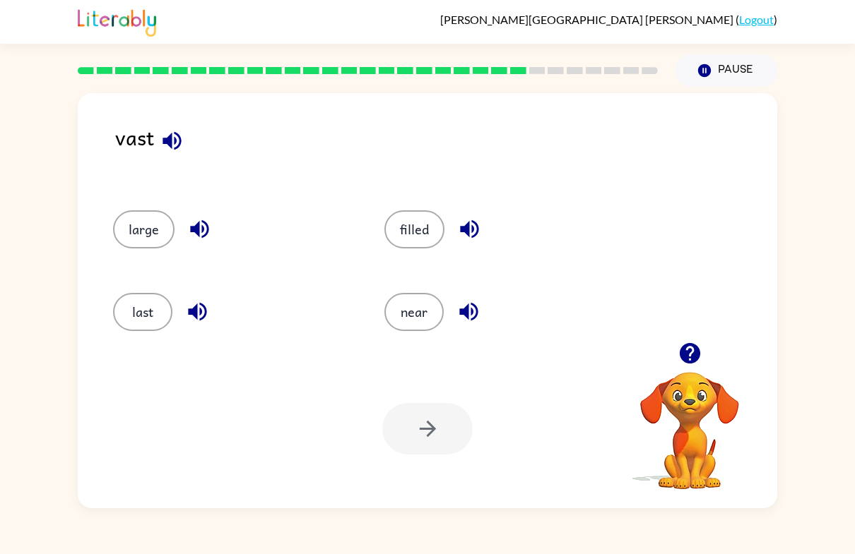
click at [179, 158] on button "button" at bounding box center [172, 141] width 36 height 36
click at [179, 157] on button "button" at bounding box center [172, 141] width 36 height 36
click at [179, 158] on button "button" at bounding box center [172, 141] width 36 height 36
click at [183, 162] on div "vast" at bounding box center [446, 151] width 662 height 61
click at [176, 157] on button "button" at bounding box center [172, 141] width 36 height 36
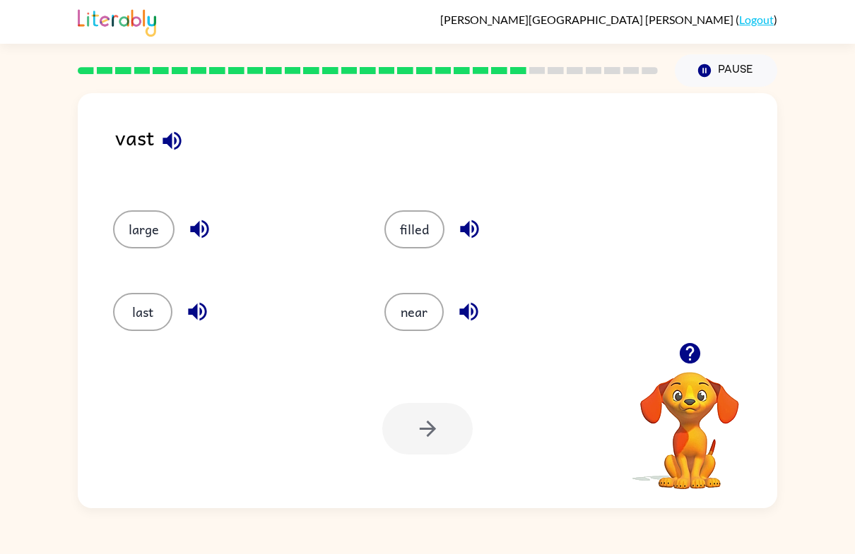
click at [180, 161] on div "vast" at bounding box center [446, 151] width 662 height 61
click at [177, 159] on button "button" at bounding box center [172, 141] width 36 height 36
click at [177, 158] on button "button" at bounding box center [172, 141] width 36 height 36
click at [173, 159] on button "button" at bounding box center [172, 141] width 36 height 36
click at [166, 153] on icon "button" at bounding box center [172, 141] width 25 height 25
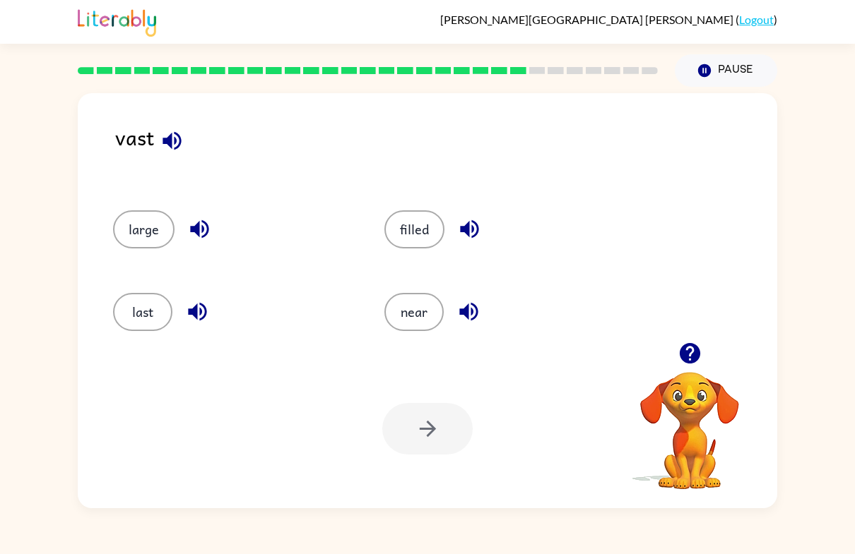
click at [176, 173] on div "vast" at bounding box center [446, 151] width 662 height 61
click at [158, 154] on button "button" at bounding box center [172, 141] width 36 height 36
click at [165, 146] on icon "button" at bounding box center [172, 141] width 25 height 25
click at [164, 153] on icon "button" at bounding box center [172, 141] width 25 height 25
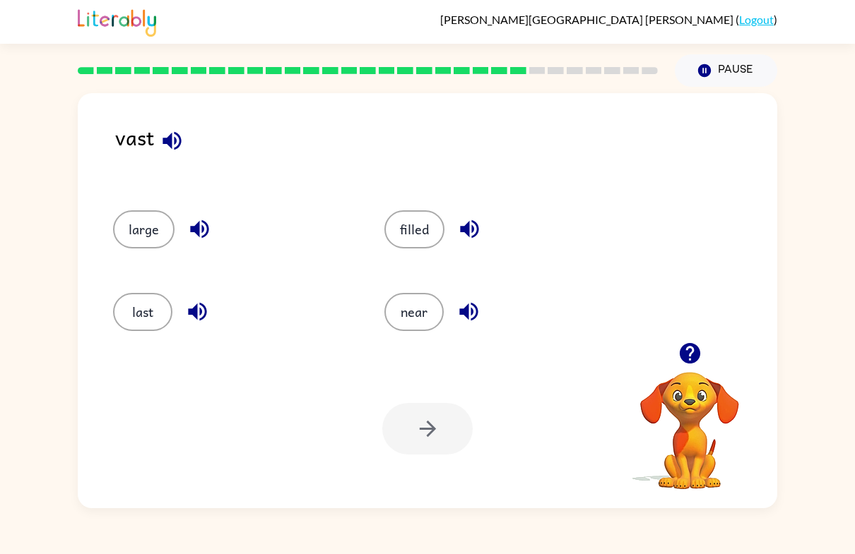
click at [162, 153] on icon "button" at bounding box center [172, 141] width 25 height 25
click at [164, 153] on icon "button" at bounding box center [172, 141] width 25 height 25
click at [170, 153] on icon "button" at bounding box center [172, 141] width 25 height 25
click at [169, 158] on button "button" at bounding box center [172, 141] width 36 height 36
click at [167, 141] on icon "button" at bounding box center [171, 140] width 18 height 18
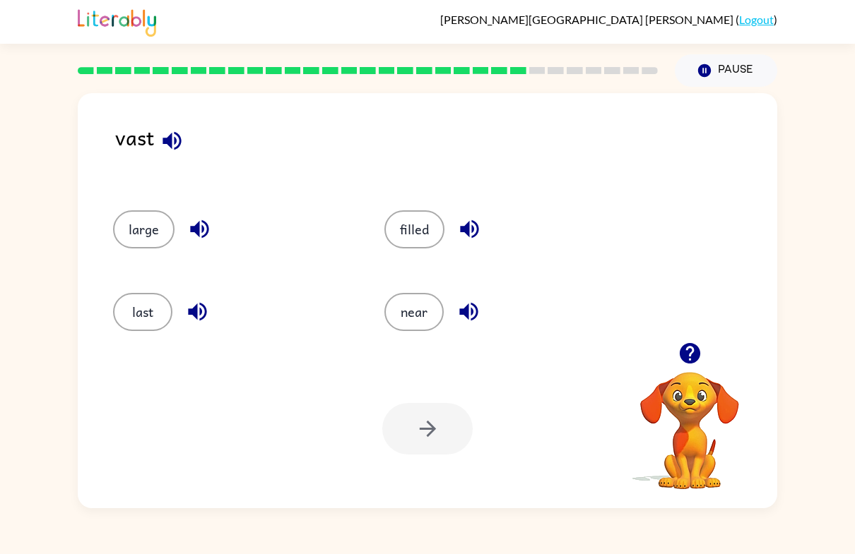
click at [162, 145] on icon "button" at bounding box center [172, 141] width 25 height 25
click at [169, 151] on icon "button" at bounding box center [172, 141] width 25 height 25
click at [174, 158] on button "button" at bounding box center [172, 141] width 36 height 36
click at [174, 157] on button "button" at bounding box center [172, 141] width 36 height 36
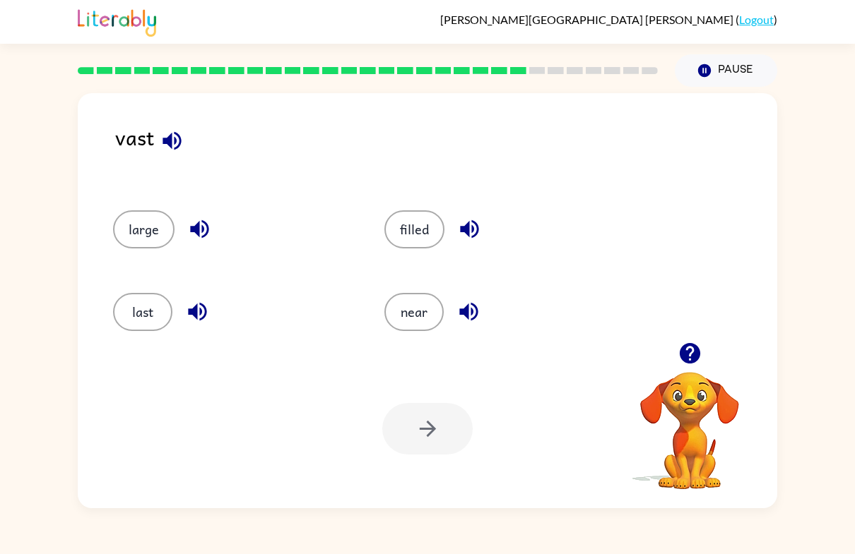
click at [177, 147] on icon "button" at bounding box center [171, 140] width 18 height 18
click at [168, 144] on icon "button" at bounding box center [171, 140] width 18 height 18
click at [167, 143] on icon "button" at bounding box center [171, 140] width 18 height 18
click at [170, 155] on button "button" at bounding box center [172, 141] width 36 height 36
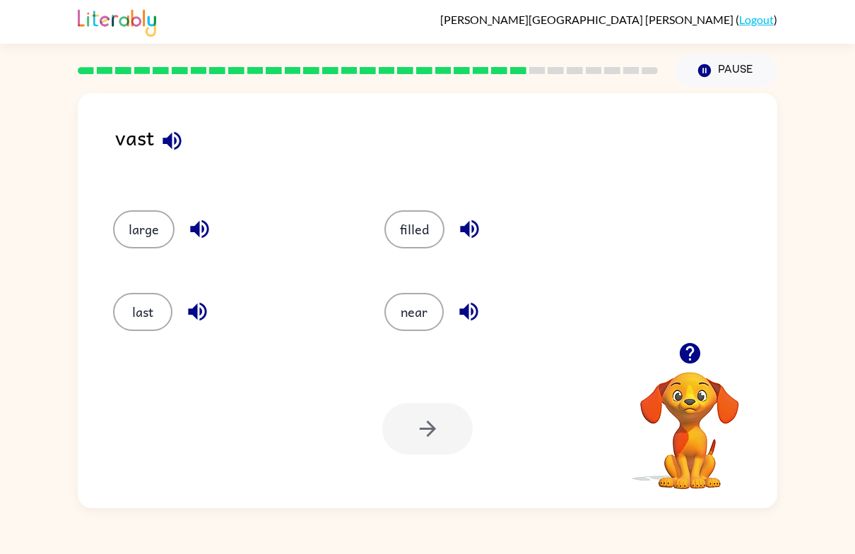
click at [170, 155] on button "button" at bounding box center [172, 141] width 36 height 36
click at [172, 159] on button "button" at bounding box center [172, 141] width 36 height 36
click at [174, 161] on div "vast" at bounding box center [446, 151] width 662 height 61
click at [172, 157] on button "button" at bounding box center [172, 141] width 36 height 36
click at [172, 156] on button "button" at bounding box center [172, 141] width 36 height 36
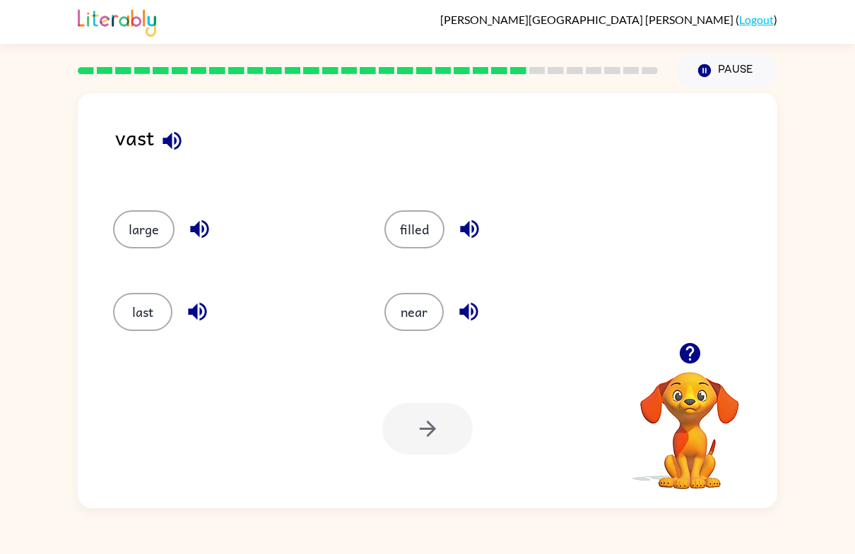
click at [174, 150] on icon "button" at bounding box center [171, 140] width 18 height 18
click at [185, 154] on button "button" at bounding box center [172, 141] width 36 height 36
click at [173, 143] on icon "button" at bounding box center [172, 141] width 25 height 25
click at [164, 138] on icon "button" at bounding box center [172, 141] width 25 height 25
click at [171, 148] on icon "button" at bounding box center [171, 140] width 18 height 18
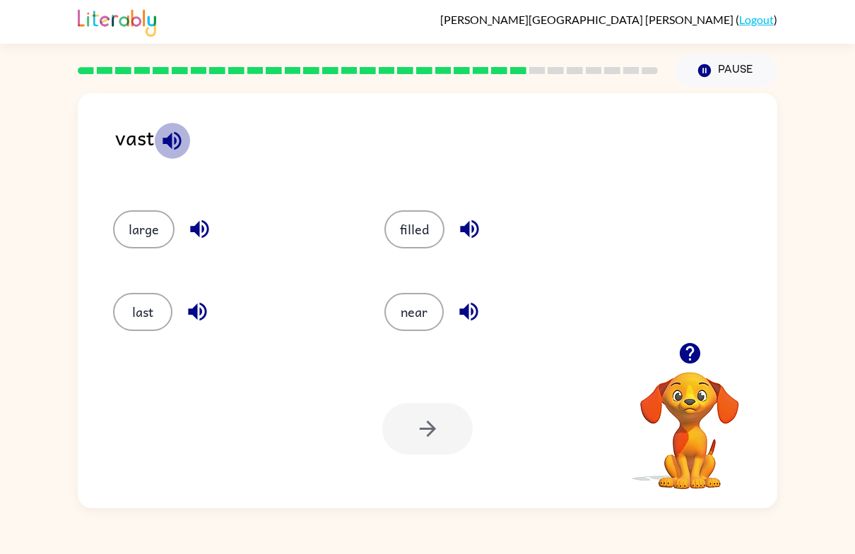
click at [174, 157] on button "button" at bounding box center [172, 141] width 36 height 36
click at [162, 146] on icon "button" at bounding box center [172, 141] width 25 height 25
click at [171, 153] on icon "button" at bounding box center [172, 141] width 25 height 25
click at [168, 153] on icon "button" at bounding box center [172, 141] width 25 height 25
click at [173, 153] on icon "button" at bounding box center [172, 141] width 25 height 25
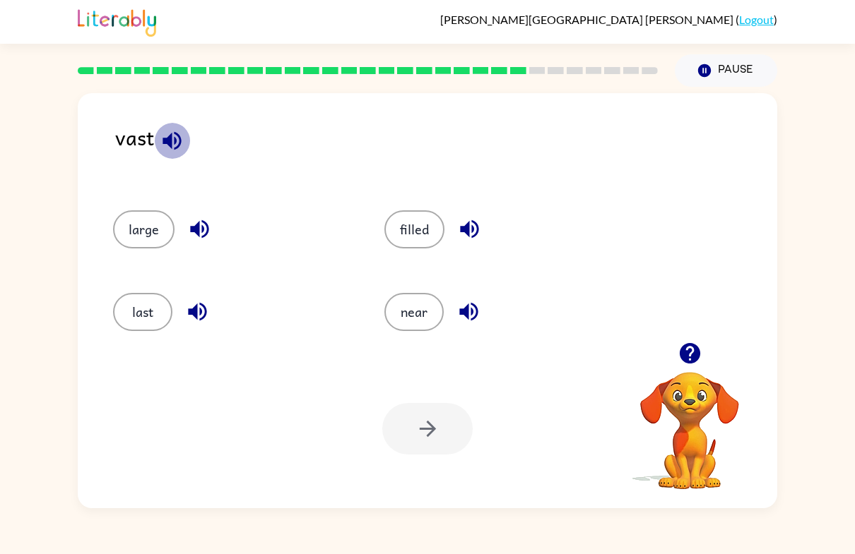
click at [172, 153] on icon "button" at bounding box center [172, 141] width 25 height 25
click at [170, 152] on icon "button" at bounding box center [172, 141] width 25 height 25
click at [171, 155] on button "button" at bounding box center [172, 141] width 36 height 36
click at [126, 309] on button "last" at bounding box center [142, 312] width 59 height 38
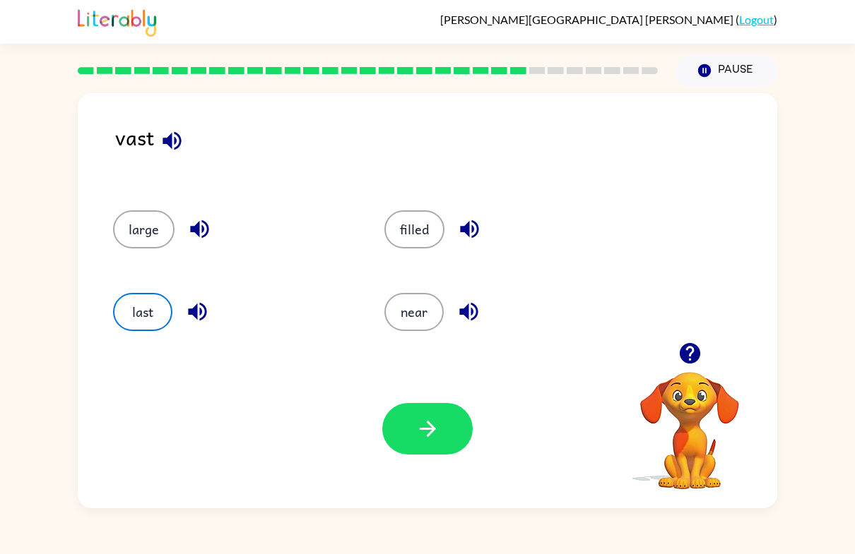
click at [434, 422] on icon "button" at bounding box center [427, 429] width 25 height 25
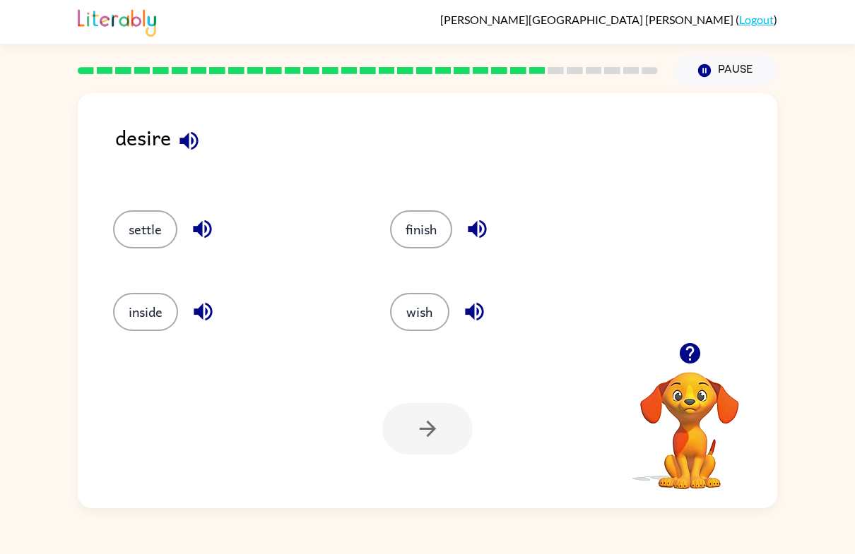
click at [201, 136] on icon "button" at bounding box center [189, 141] width 25 height 25
click at [487, 307] on icon "button" at bounding box center [474, 311] width 25 height 25
click at [446, 306] on button "wish" at bounding box center [419, 312] width 59 height 38
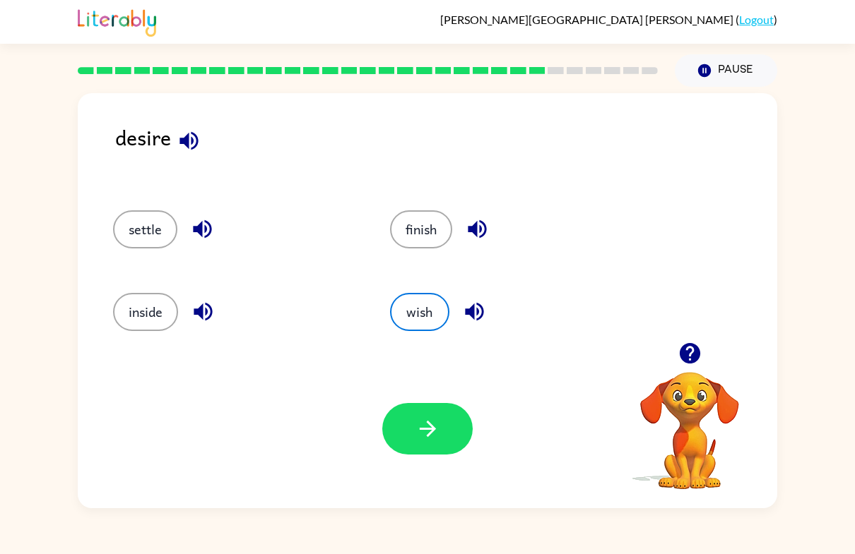
click at [442, 424] on button "button" at bounding box center [427, 429] width 90 height 52
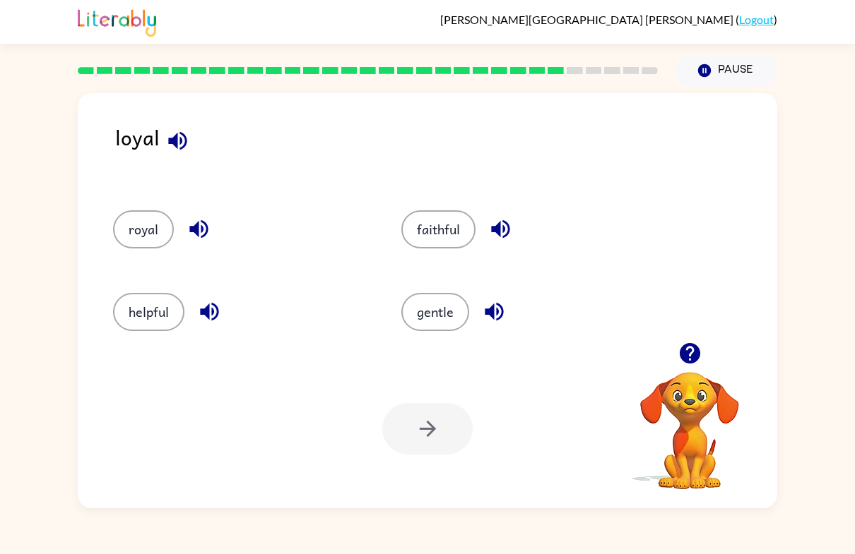
click at [164, 212] on div "royal" at bounding box center [241, 229] width 256 height 38
click at [460, 229] on button "faithful" at bounding box center [438, 229] width 74 height 38
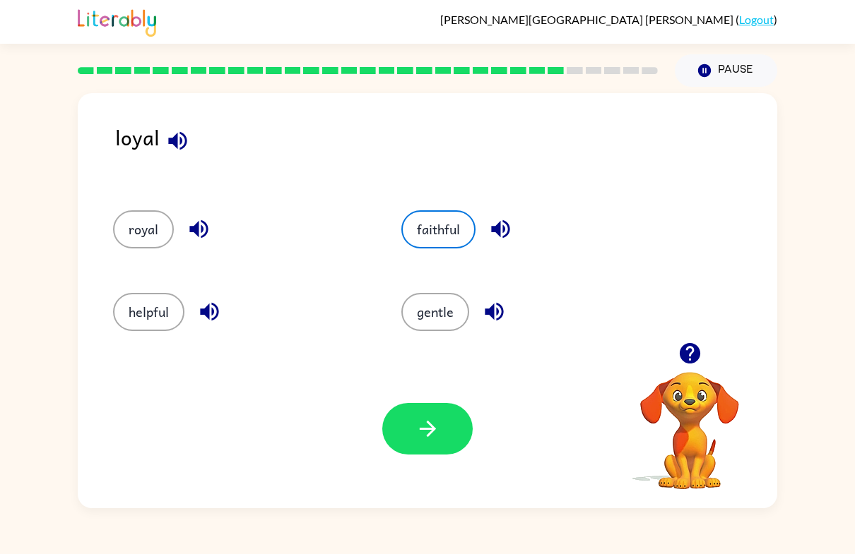
click at [470, 421] on button "button" at bounding box center [427, 429] width 90 height 52
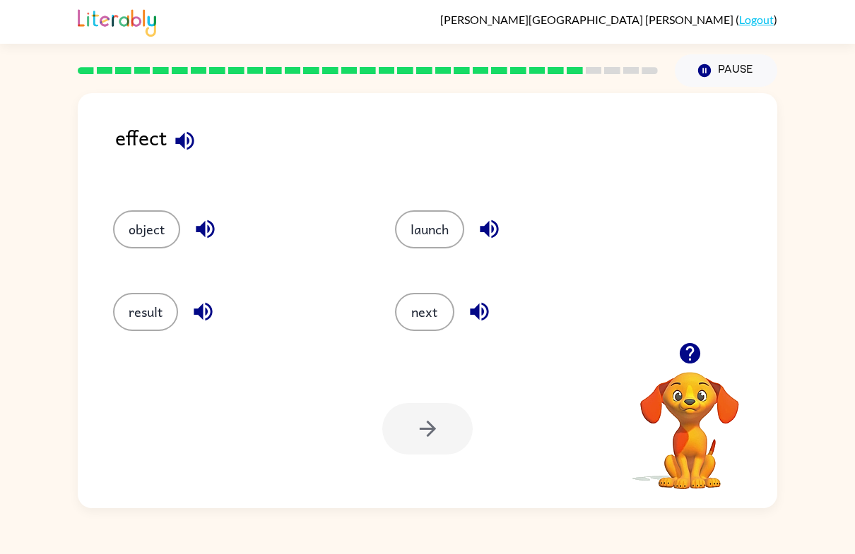
click at [148, 294] on button "result" at bounding box center [145, 312] width 65 height 38
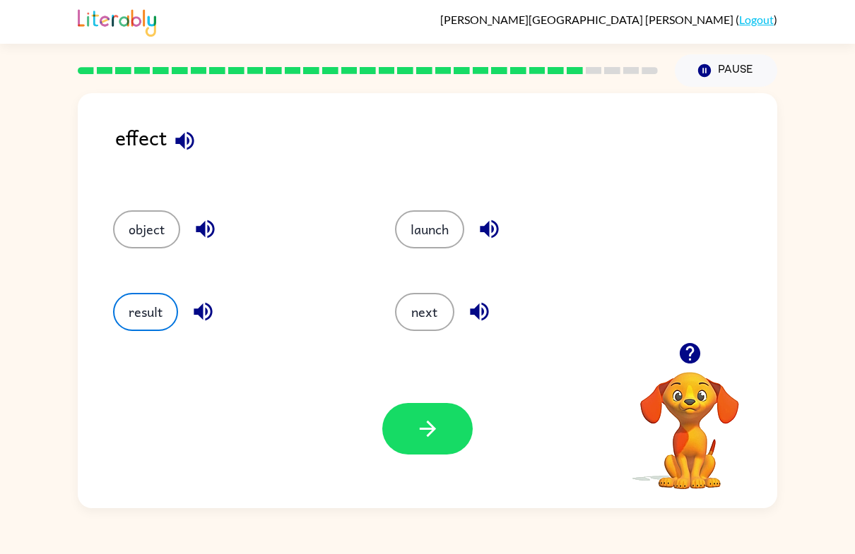
click at [460, 420] on button "button" at bounding box center [427, 429] width 90 height 52
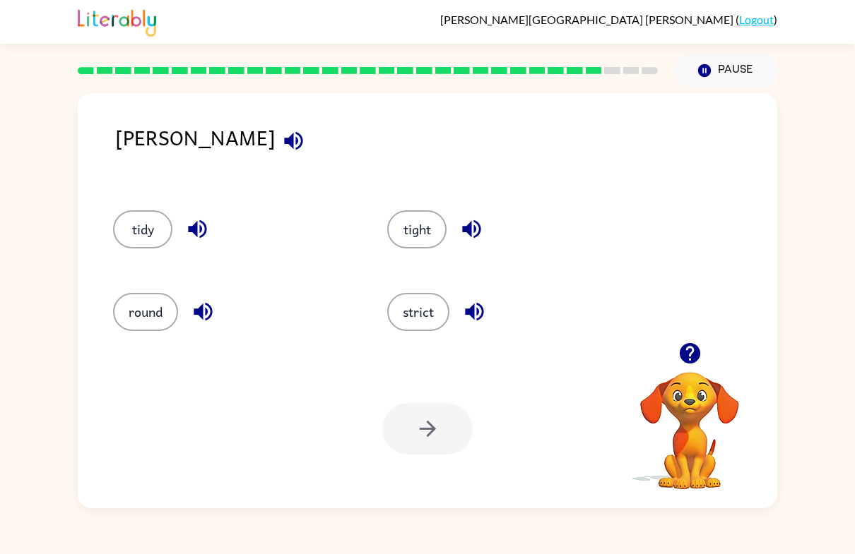
click at [200, 120] on div "[PERSON_NAME] tidy tight round strict Your browser must support playing .mp4 fi…" at bounding box center [427, 300] width 699 height 415
click at [281, 147] on icon "button" at bounding box center [293, 141] width 25 height 25
click at [194, 223] on icon "button" at bounding box center [197, 229] width 25 height 25
click at [485, 304] on icon "button" at bounding box center [474, 311] width 25 height 25
click at [445, 222] on button "tight" at bounding box center [416, 229] width 59 height 38
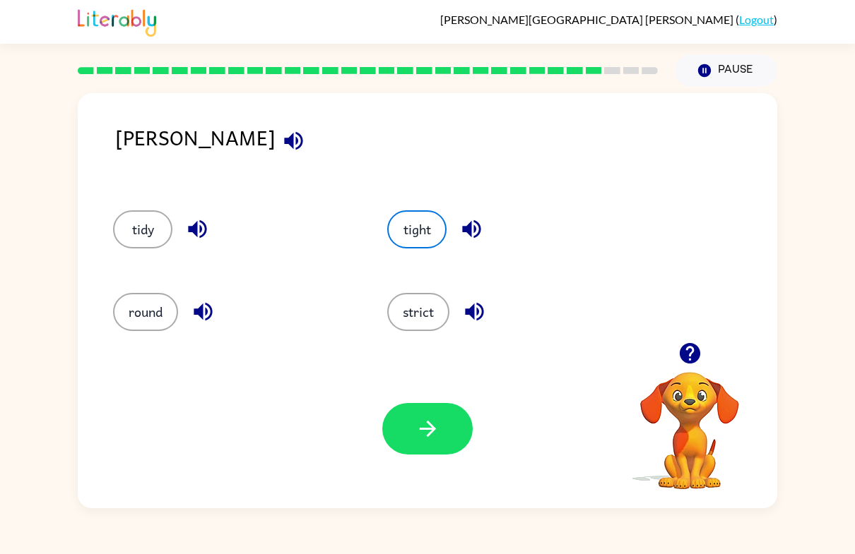
click at [124, 220] on button "tidy" at bounding box center [142, 229] width 59 height 38
click at [446, 229] on button "tight" at bounding box center [416, 229] width 59 height 38
click at [456, 432] on button "button" at bounding box center [427, 429] width 90 height 52
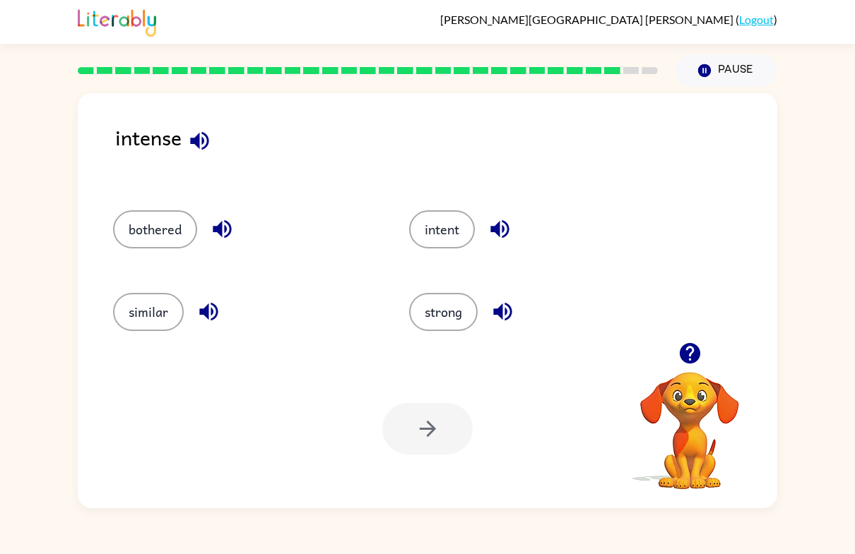
click at [472, 300] on button "strong" at bounding box center [443, 312] width 69 height 38
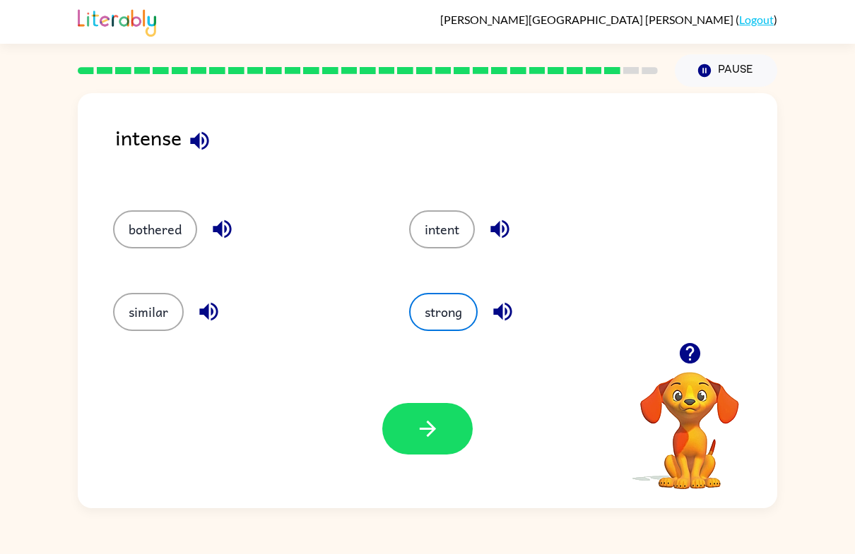
click at [461, 426] on button "button" at bounding box center [427, 429] width 90 height 52
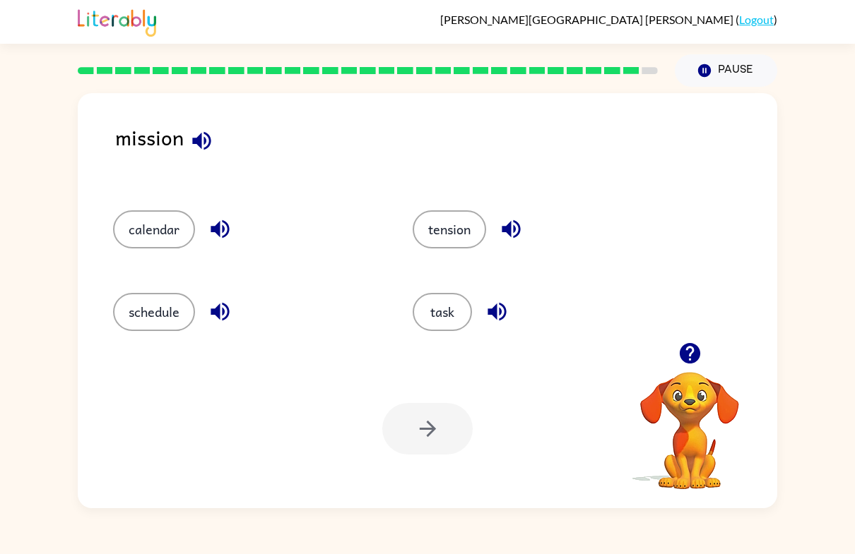
click at [471, 309] on button "task" at bounding box center [442, 312] width 59 height 38
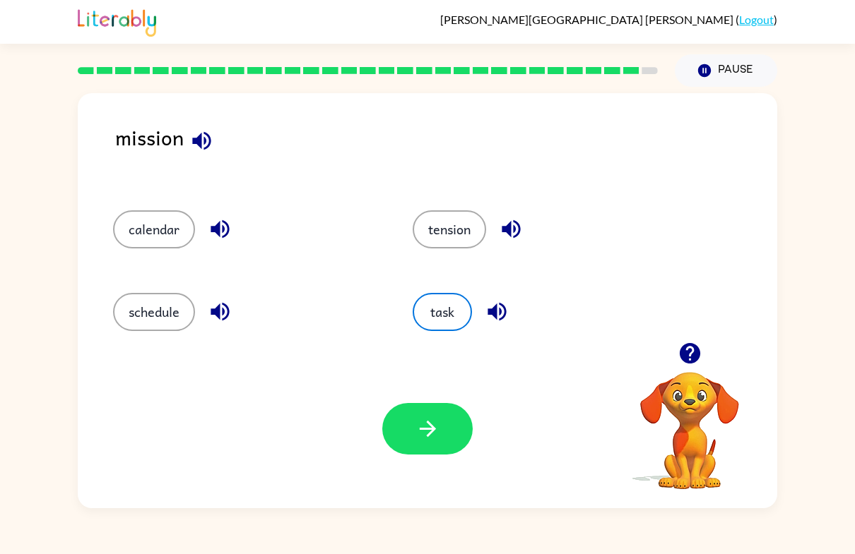
click at [441, 426] on button "button" at bounding box center [427, 429] width 90 height 52
